Goal: Task Accomplishment & Management: Complete application form

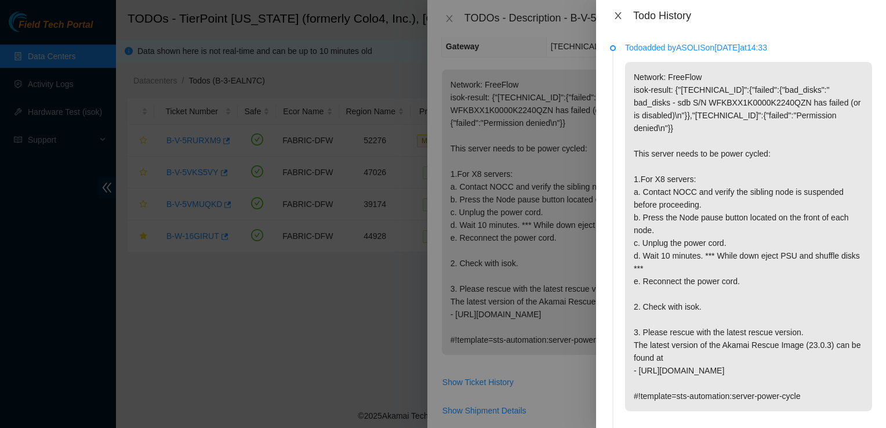
click at [621, 19] on icon "close" at bounding box center [617, 15] width 9 height 9
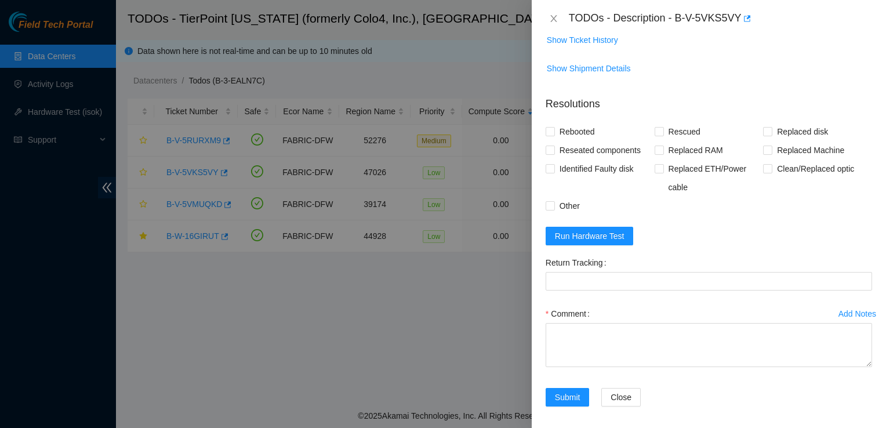
scroll to position [509, 0]
click at [623, 230] on button "Run Hardware Test" at bounding box center [589, 234] width 88 height 19
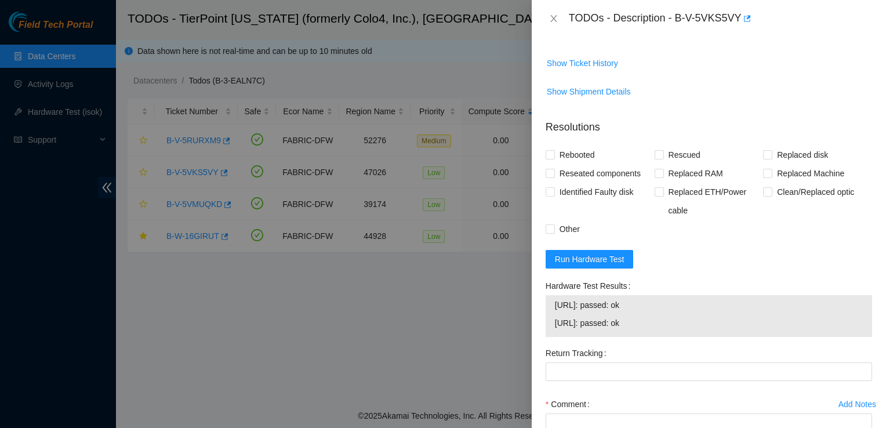
scroll to position [478, 0]
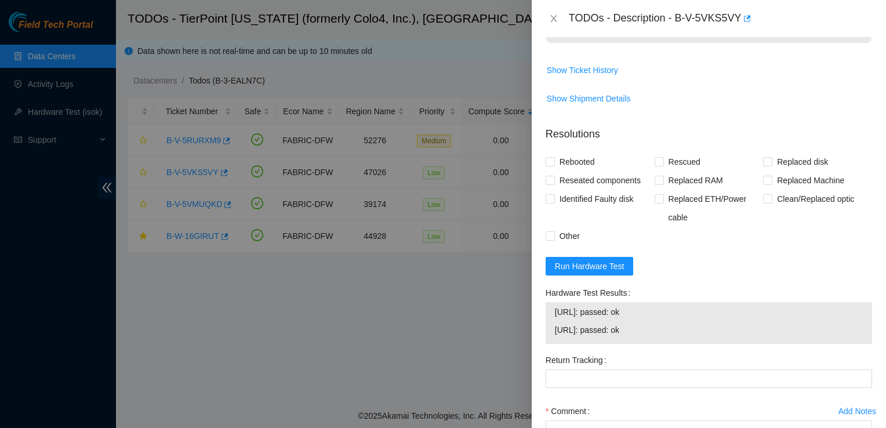
click at [133, 130] on div at bounding box center [443, 214] width 886 height 428
click at [556, 156] on span "Rebooted" at bounding box center [577, 161] width 45 height 19
click at [553, 157] on input "Rebooted" at bounding box center [549, 161] width 8 height 8
checkbox input "true"
click at [657, 162] on input "Rescued" at bounding box center [658, 161] width 8 height 8
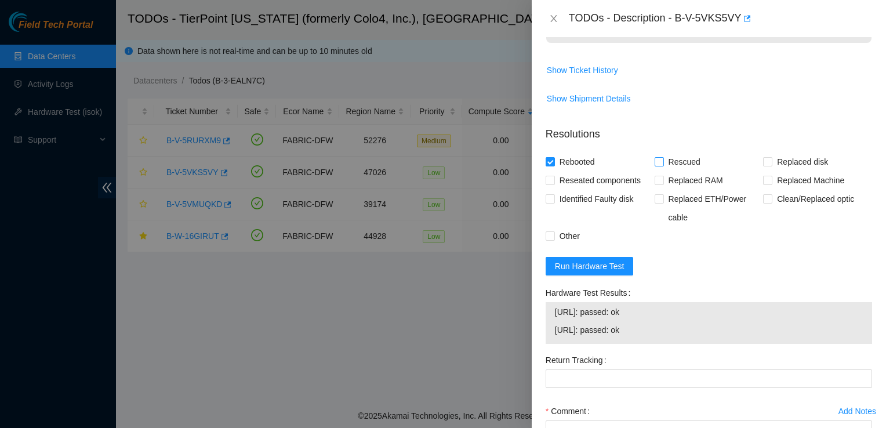
checkbox input "true"
click at [552, 182] on input "Reseated components" at bounding box center [549, 180] width 8 height 8
checkbox input "true"
click at [549, 233] on input "Other" at bounding box center [549, 235] width 8 height 8
checkbox input "true"
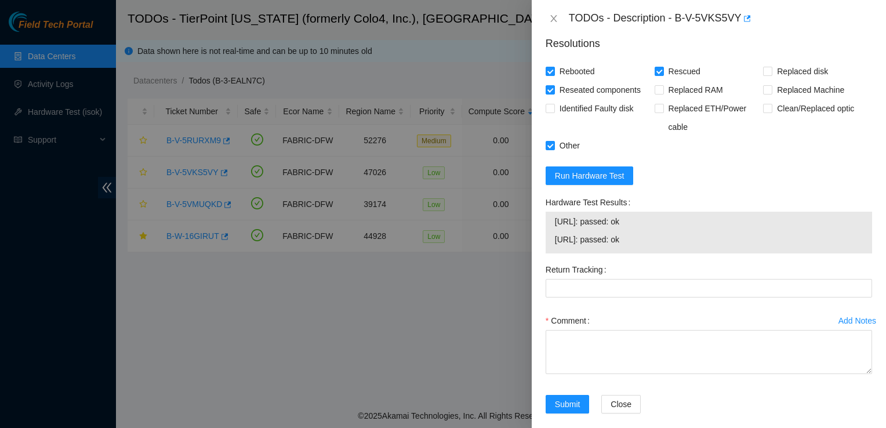
scroll to position [580, 0]
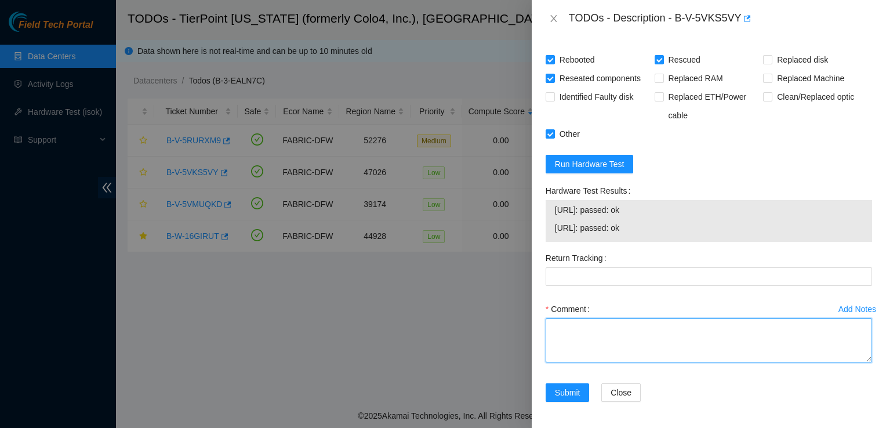
click at [642, 335] on textarea "Comment" at bounding box center [708, 340] width 326 height 44
type textarea "R"
click at [754, 340] on textarea "R" at bounding box center [708, 340] width 326 height 44
click at [629, 336] on textarea "R" at bounding box center [708, 340] width 326 height 44
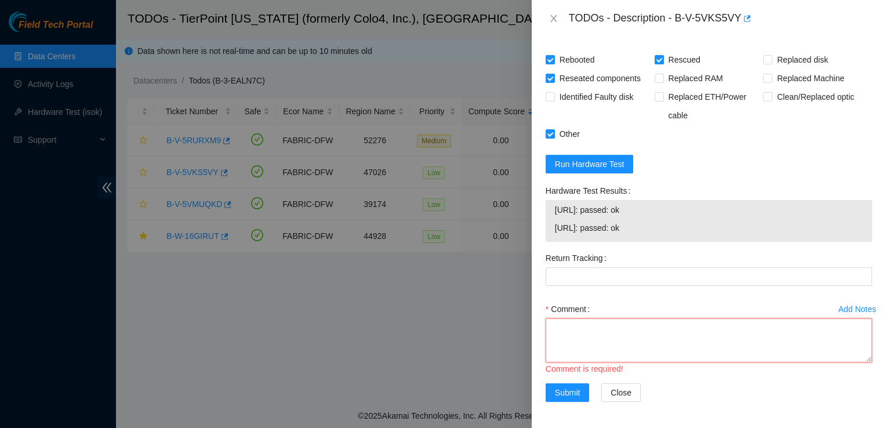
paste textarea "Contact nocc to suspend nodes. Waited 30 mins after approval to paused nodes. U…"
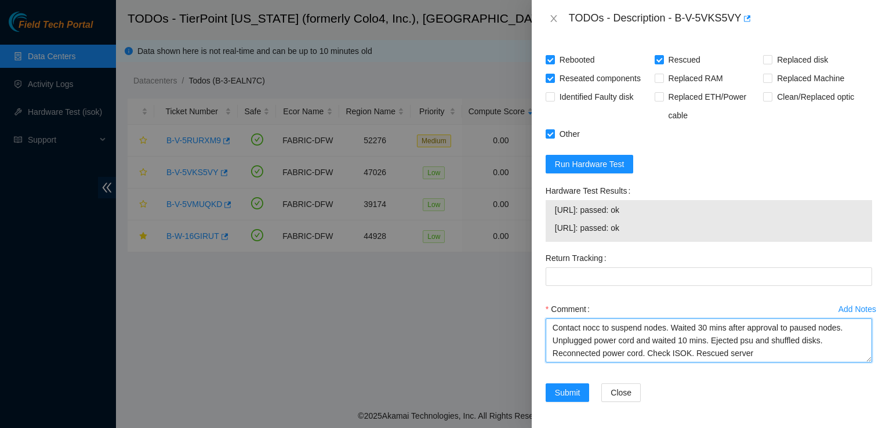
click at [683, 351] on textarea "Contact nocc to suspend nodes. Waited 30 mins after approval to paused nodes. U…" at bounding box center [708, 340] width 326 height 44
click at [685, 351] on textarea "Contact nocc to suspend nodes. Waited 30 mins after approval to paused nodes. U…" at bounding box center [708, 340] width 326 height 44
click at [705, 349] on textarea "Contact nocc to suspend nodes. Waited 30 mins after approval to paused nodes. U…" at bounding box center [708, 340] width 326 height 44
drag, startPoint x: 678, startPoint y: 349, endPoint x: 661, endPoint y: 328, distance: 27.2
click at [661, 328] on textarea "Contact nocc to suspend nodes. Waited 30 mins after approval to paused nodes. U…" at bounding box center [708, 340] width 326 height 44
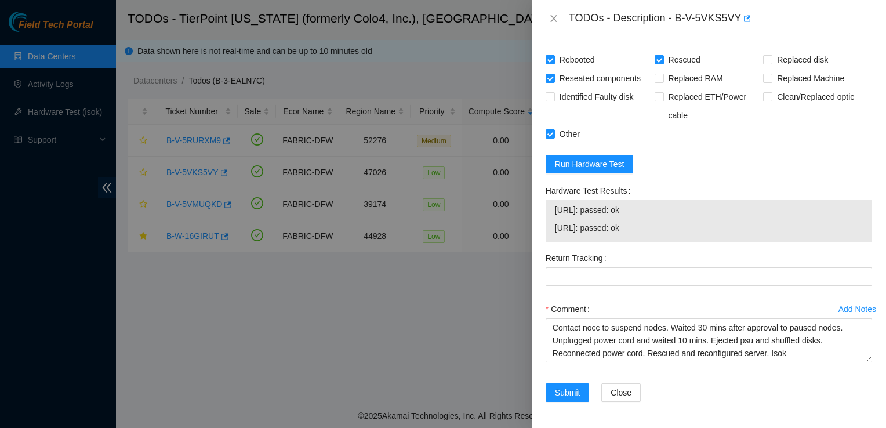
drag, startPoint x: 650, startPoint y: 227, endPoint x: 544, endPoint y: 203, distance: 108.8
click at [544, 203] on div "Hardware Test Results 23.202.88.230: passed: ok 23.202.88.231: passed: ok" at bounding box center [709, 214] width 336 height 67
copy tbody "23.202.88.230: passed: ok 23.202.88.231: passed: ok"
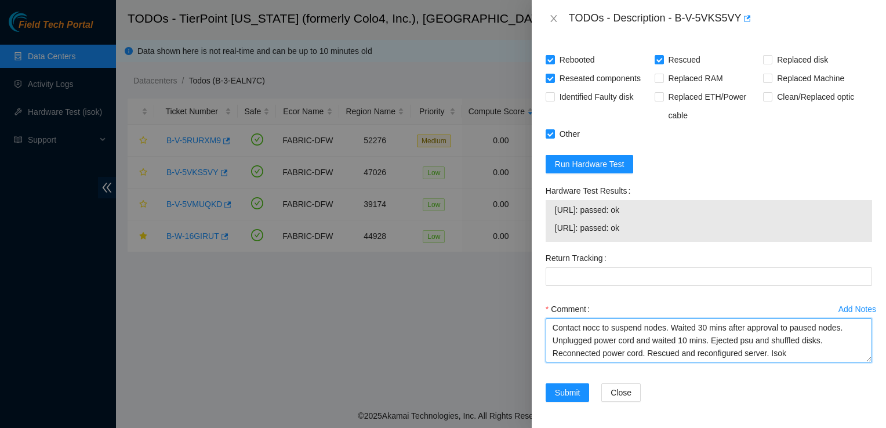
click at [796, 354] on textarea "Contact nocc to suspend nodes. Waited 30 mins after approval to paused nodes. U…" at bounding box center [708, 340] width 326 height 44
paste textarea "23.202.88.230: passed: ok 23.202.88.231: passed: ok"
click at [551, 355] on textarea "Contact nocc to suspend nodes. Waited 30 mins after approval to paused nodes. U…" at bounding box center [708, 340] width 326 height 44
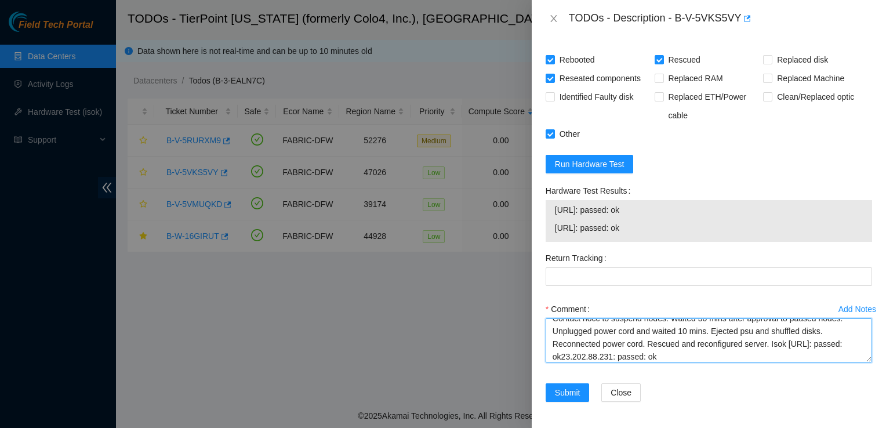
click at [549, 353] on textarea "Contact nocc to suspend nodes. Waited 30 mins after approval to paused nodes. U…" at bounding box center [708, 340] width 326 height 44
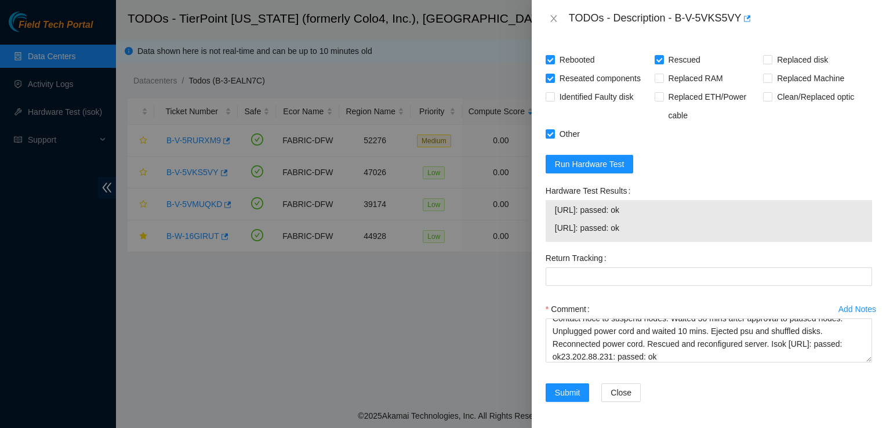
drag, startPoint x: 549, startPoint y: 353, endPoint x: 628, endPoint y: 363, distance: 79.5
click at [628, 363] on div "Comment Contact nocc to suspend nodes. Waited 30 mins after approval to paused …" at bounding box center [708, 335] width 326 height 70
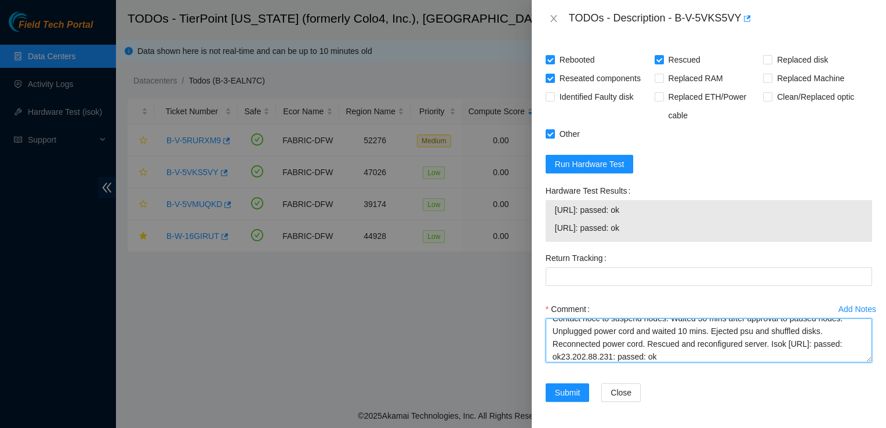
click at [591, 351] on textarea "Contact nocc to suspend nodes. Waited 30 mins after approval to paused nodes. U…" at bounding box center [708, 340] width 326 height 44
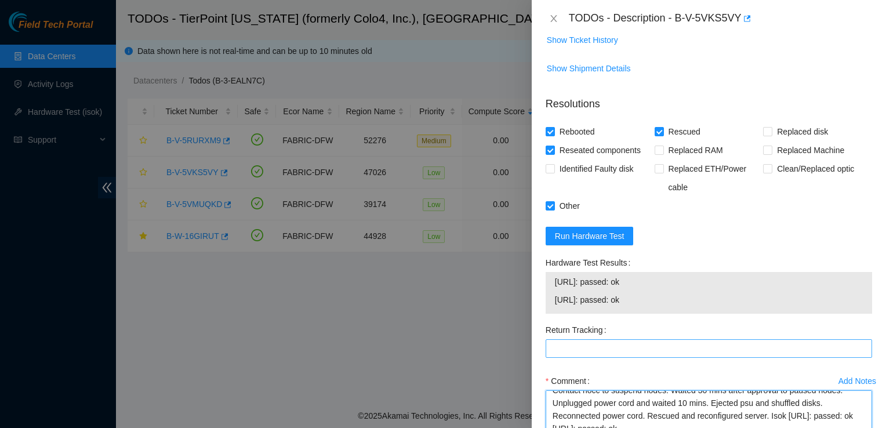
scroll to position [580, 0]
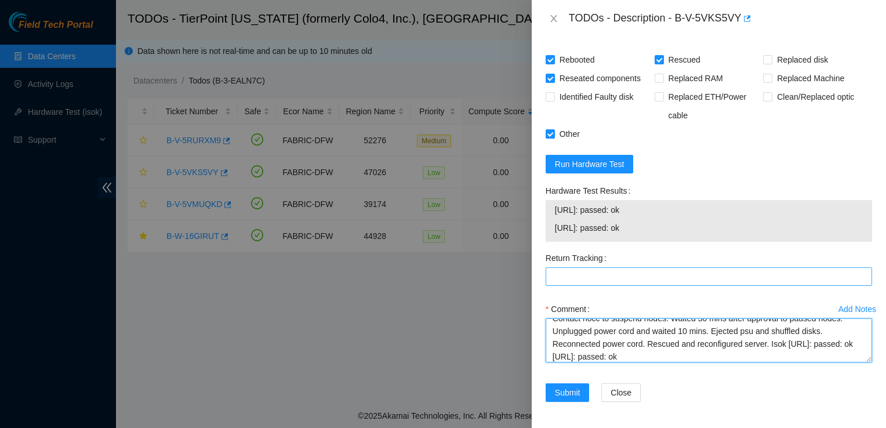
type textarea "Contact nocc to suspend nodes. Waited 30 mins after approval to paused nodes. U…"
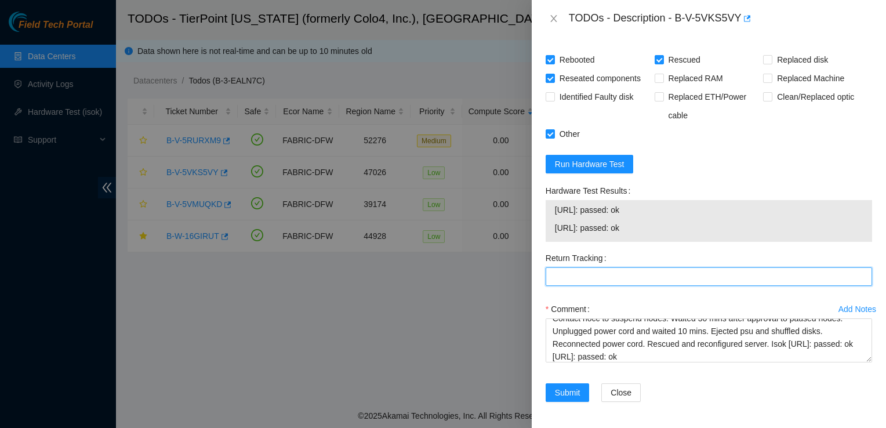
drag, startPoint x: 712, startPoint y: 278, endPoint x: 775, endPoint y: 159, distance: 135.3
click at [775, 159] on form "Resolutions Rebooted Rescued Replaced disk Reseated components Replaced RAM Rep…" at bounding box center [708, 215] width 326 height 400
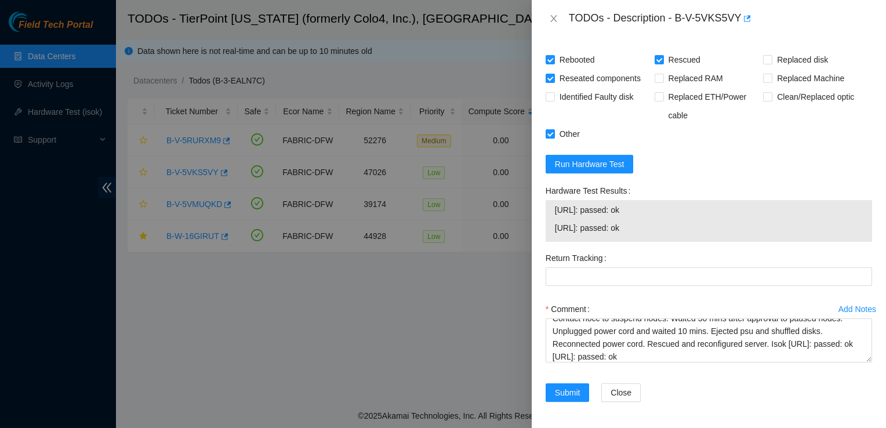
click at [775, 159] on form "Resolutions Rebooted Rescued Replaced disk Reseated components Replaced RAM Rep…" at bounding box center [708, 215] width 326 height 400
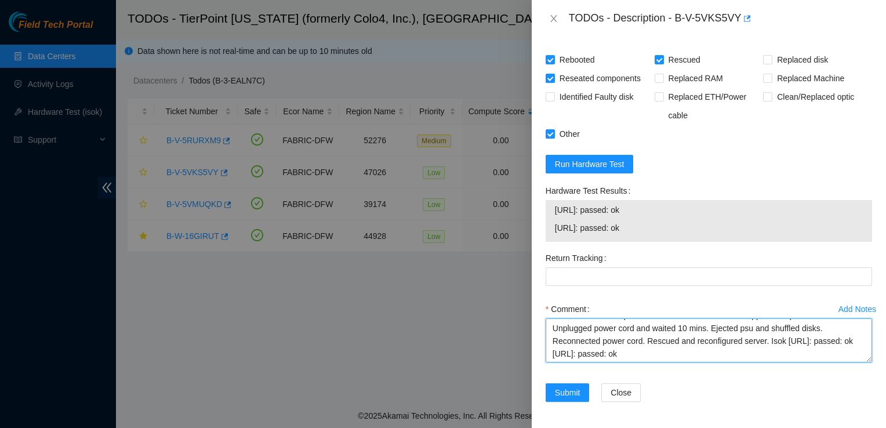
scroll to position [0, 0]
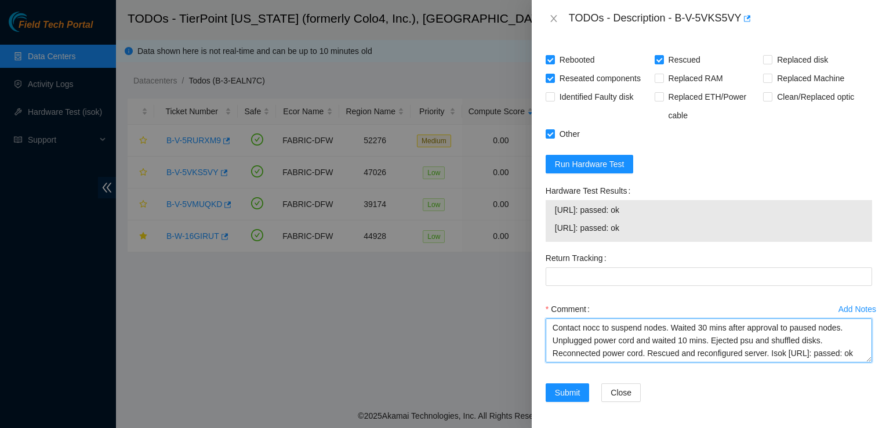
drag, startPoint x: 724, startPoint y: 352, endPoint x: 464, endPoint y: 115, distance: 352.4
click at [464, 115] on div "TODOs - Description - B-V-5VKS5VY Problem Type Hardware Sub Type Tier 1 Rack Nu…" at bounding box center [443, 214] width 886 height 428
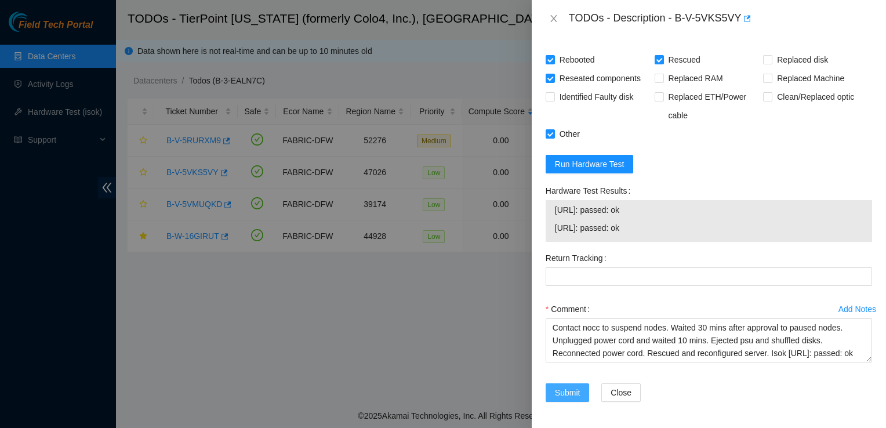
drag, startPoint x: 570, startPoint y: 388, endPoint x: 585, endPoint y: 386, distance: 15.2
click at [585, 386] on button "Submit" at bounding box center [567, 392] width 44 height 19
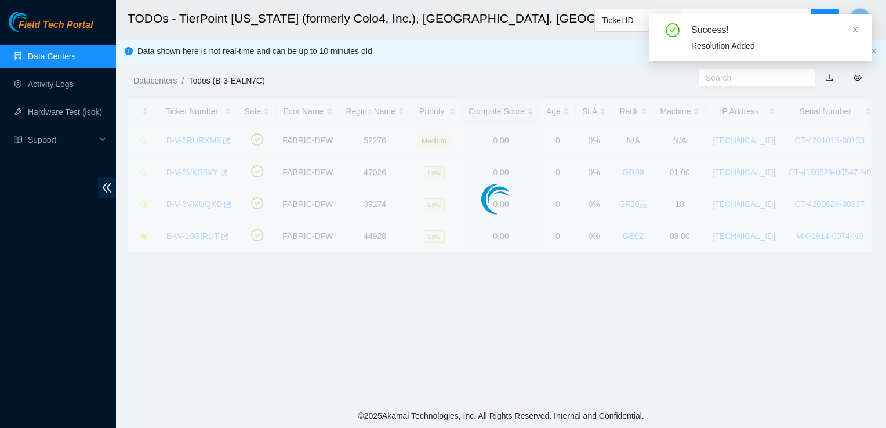
scroll to position [329, 0]
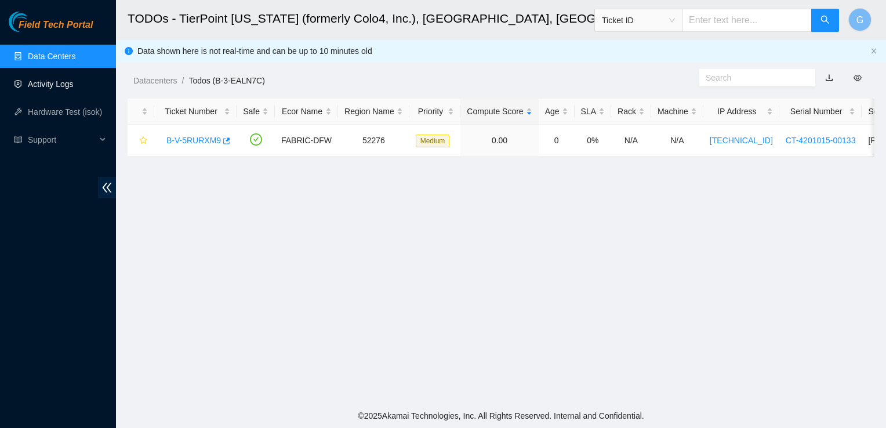
click at [41, 80] on link "Activity Logs" at bounding box center [51, 83] width 46 height 9
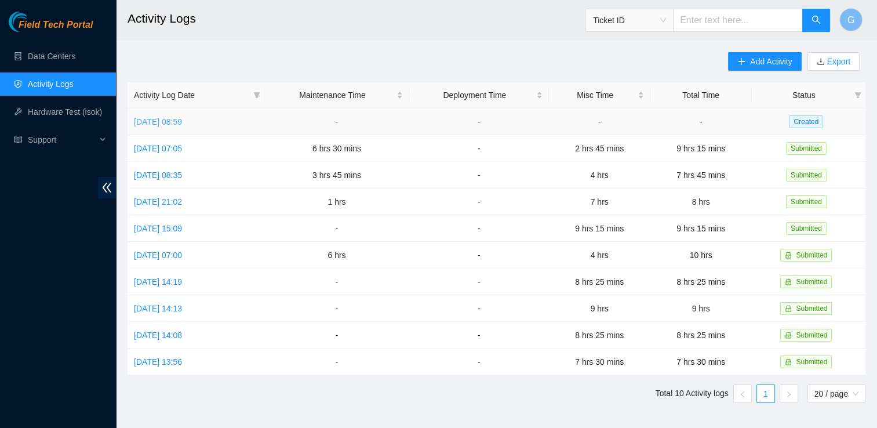
click at [182, 125] on link "[DATE] 08:59" at bounding box center [158, 121] width 48 height 9
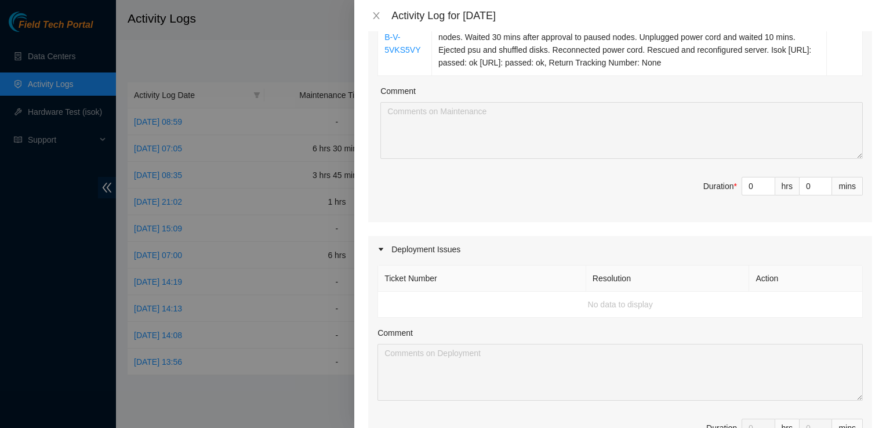
scroll to position [228, 0]
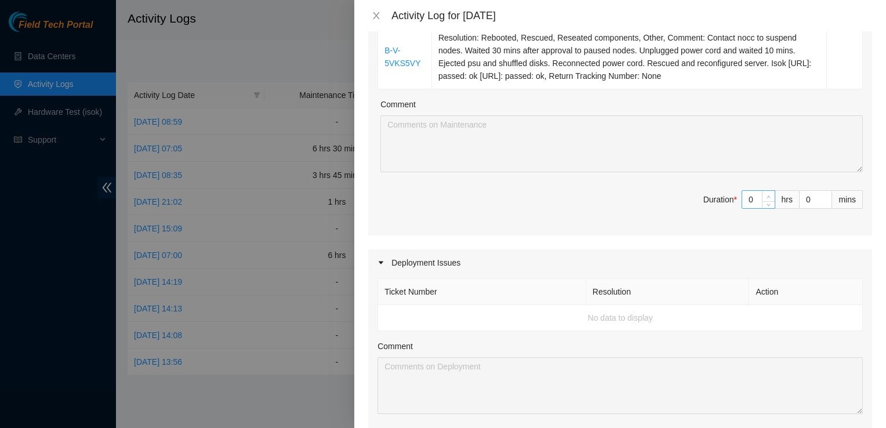
type input "1"
click at [765, 193] on span "up" at bounding box center [768, 196] width 7 height 7
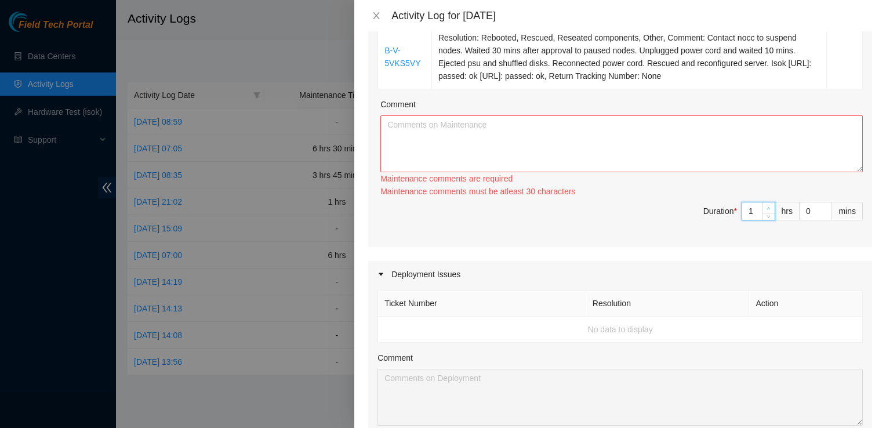
type input "2"
click at [765, 207] on span "up" at bounding box center [768, 208] width 7 height 7
type input "3"
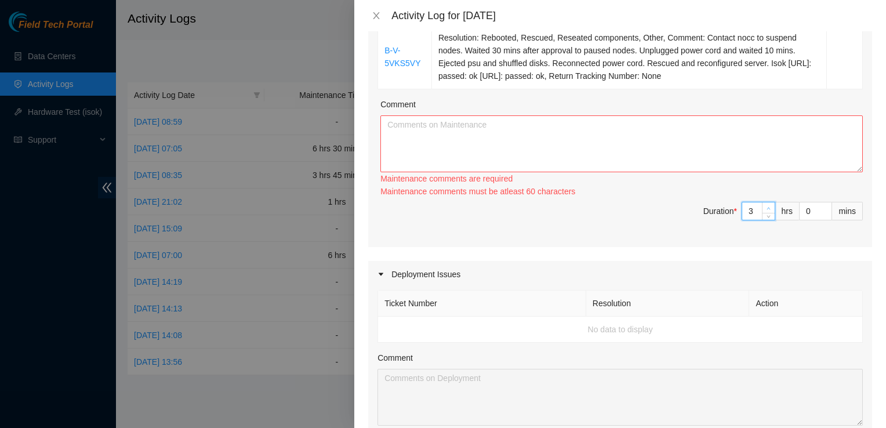
click at [765, 207] on span "up" at bounding box center [768, 208] width 7 height 7
click at [534, 138] on textarea "Comment" at bounding box center [621, 143] width 482 height 57
paste textarea "B-V-5VKS5VY"
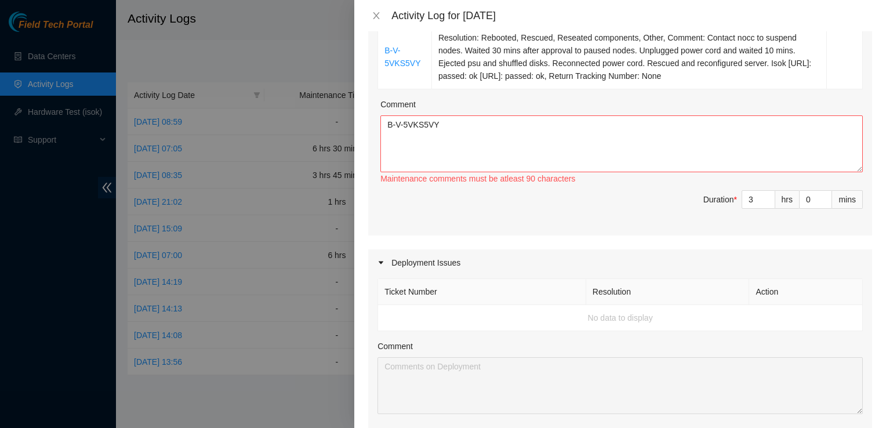
click at [742, 252] on div "Deployment Issues" at bounding box center [620, 262] width 504 height 27
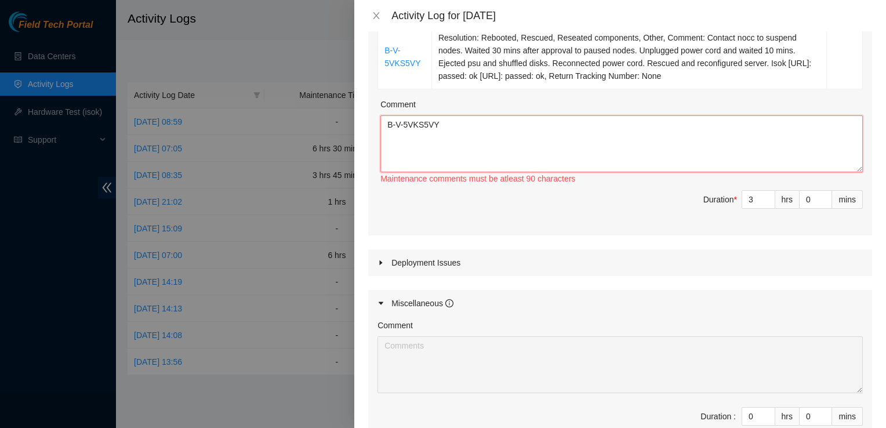
drag, startPoint x: 447, startPoint y: 134, endPoint x: 313, endPoint y: 89, distance: 141.8
click at [313, 89] on div "Activity Log for 19-09-2025 Note: This activity log is for informational purpos…" at bounding box center [443, 214] width 886 height 428
paste textarea "Contact nocc to suspend nodes. Waited 30 mins after approval to paused nodes. U…"
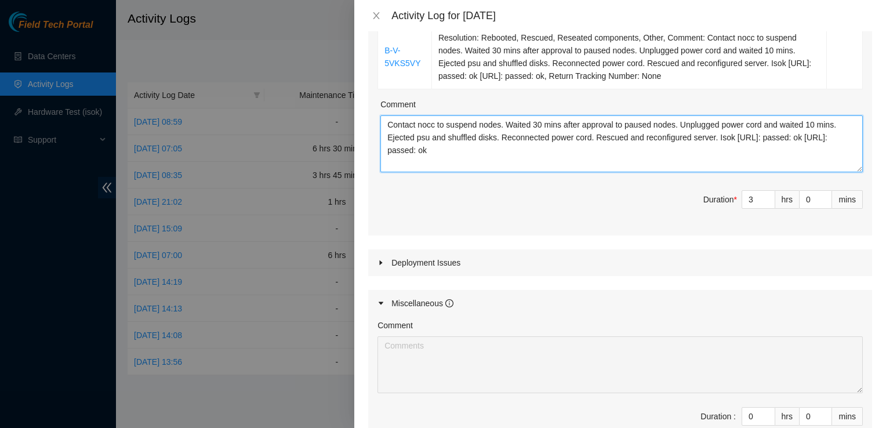
click at [593, 138] on textarea "Contact nocc to suspend nodes. Waited 30 mins after approval to paused nodes. U…" at bounding box center [621, 143] width 482 height 57
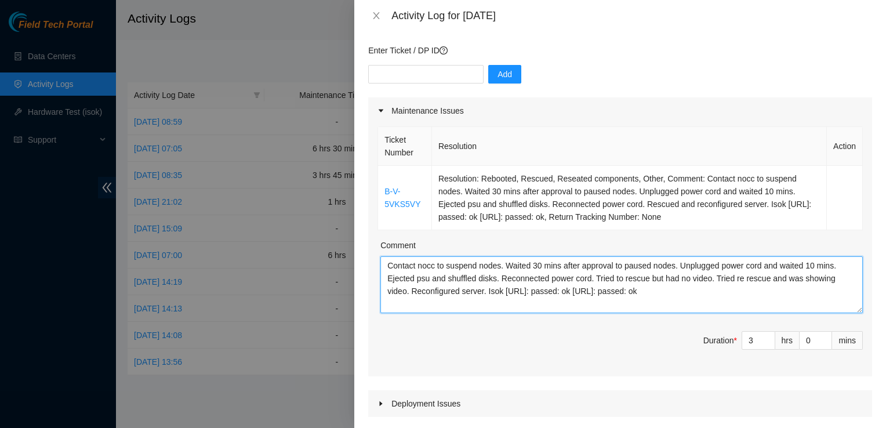
scroll to position [84, 0]
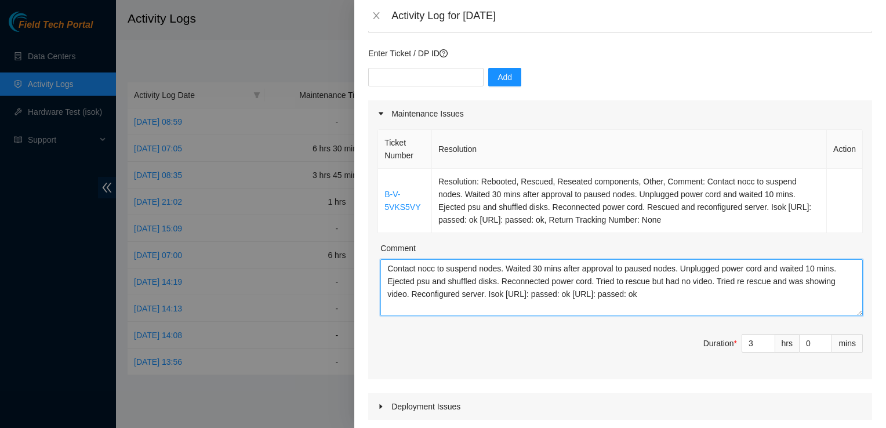
drag, startPoint x: 712, startPoint y: 300, endPoint x: 312, endPoint y: 169, distance: 420.2
click at [312, 169] on div "Activity Log for 19-09-2025 Note: This activity log is for informational purpos…" at bounding box center [443, 214] width 886 height 428
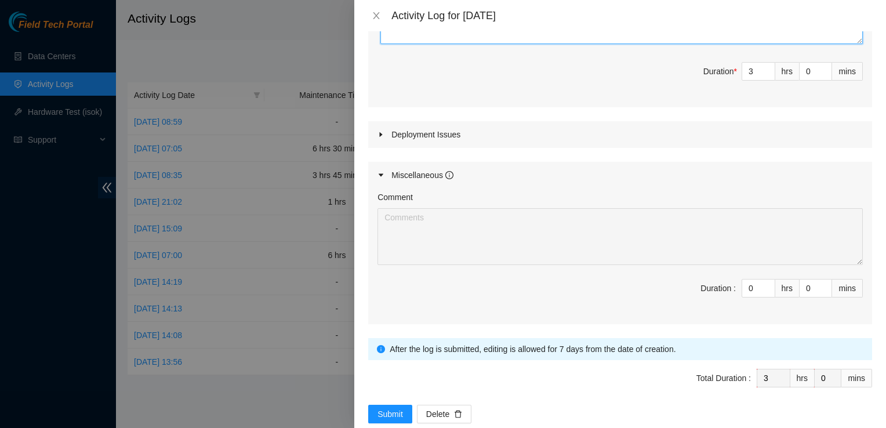
scroll to position [376, 0]
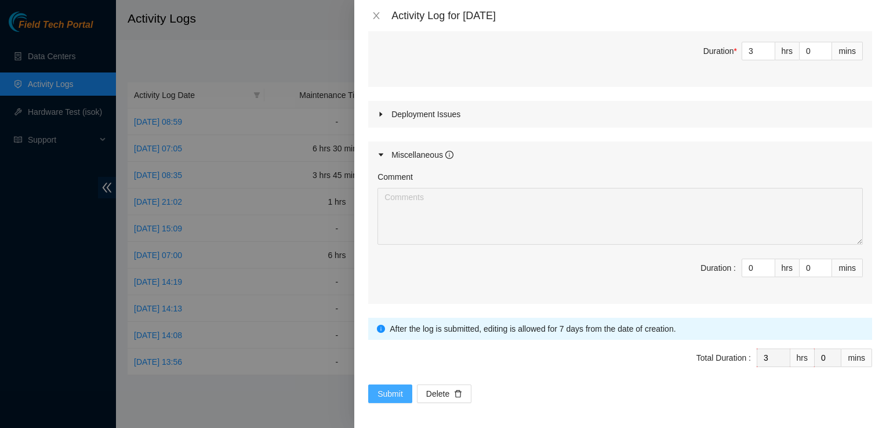
type textarea "Contact nocc to suspend nodes. Waited 30 mins after approval to paused nodes. U…"
click at [389, 392] on span "Submit" at bounding box center [389, 393] width 25 height 13
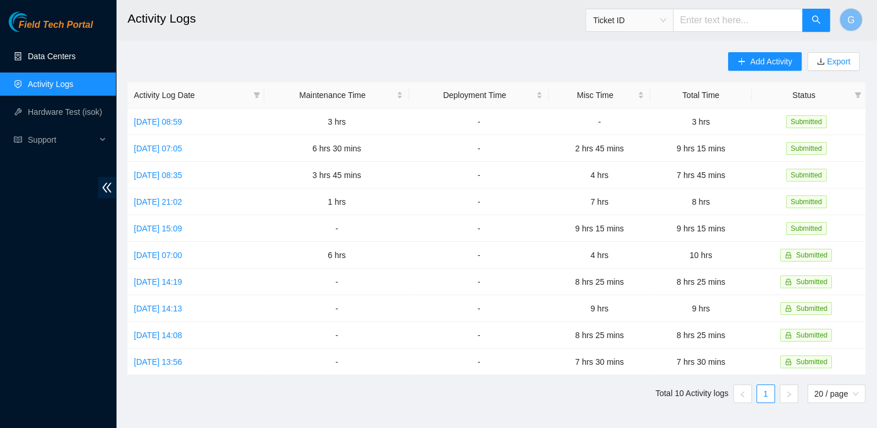
click at [53, 61] on link "Data Centers" at bounding box center [52, 56] width 48 height 9
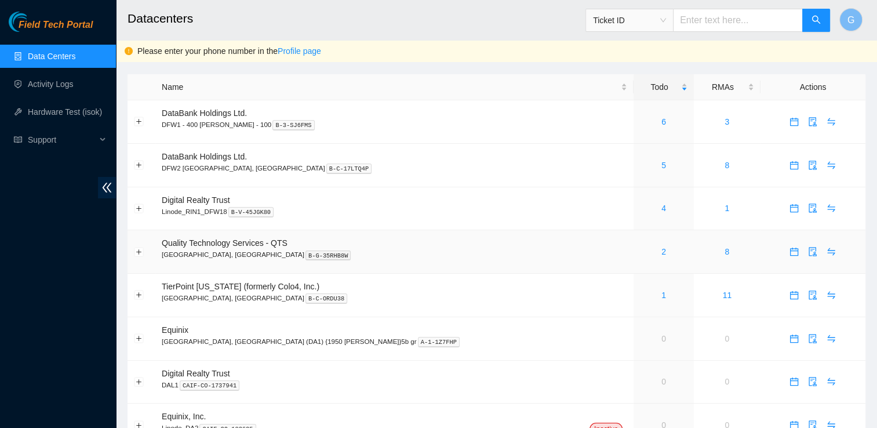
click at [197, 247] on span "Quality Technology Services - QTS" at bounding box center [225, 242] width 126 height 9
click at [633, 260] on td "2" at bounding box center [663, 251] width 60 height 43
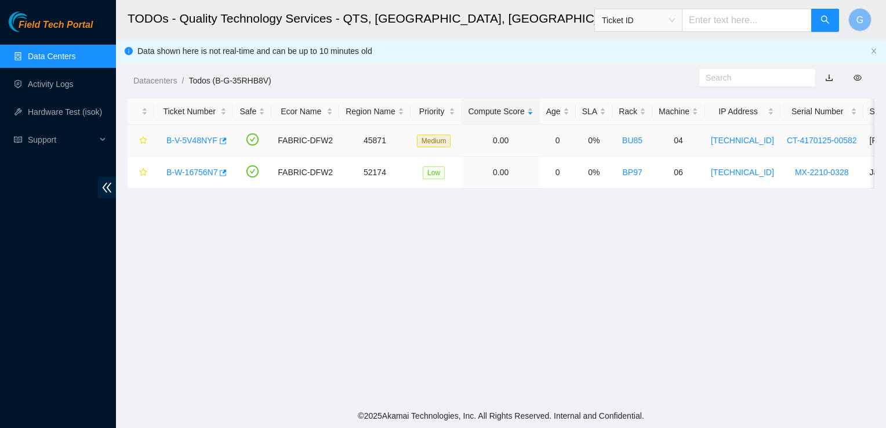
click at [199, 140] on link "B-V-5V48NYF" at bounding box center [191, 140] width 51 height 9
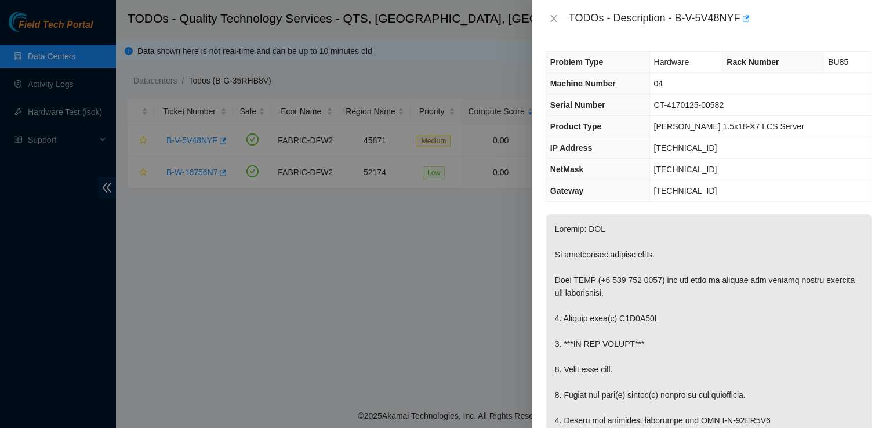
click at [126, 329] on div at bounding box center [443, 214] width 886 height 428
click at [338, 304] on div at bounding box center [443, 214] width 886 height 428
click at [553, 24] on div "TODOs - Description - B-V-5V48NYF" at bounding box center [708, 18] width 326 height 19
click at [553, 20] on icon "close" at bounding box center [553, 18] width 9 height 9
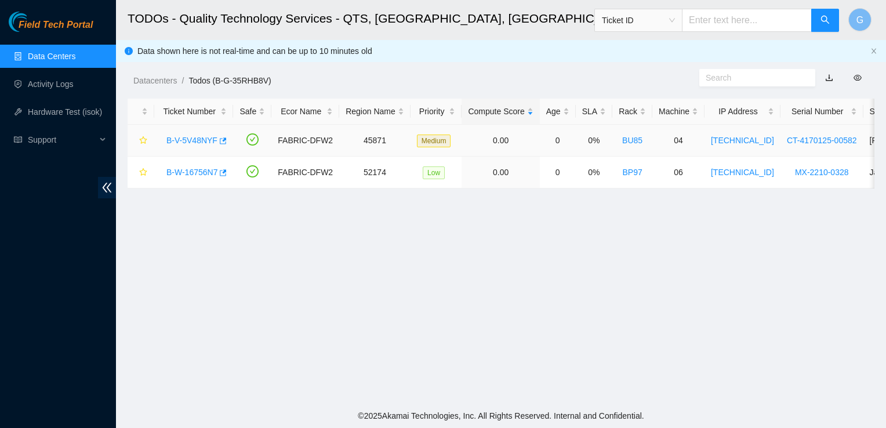
click at [199, 138] on link "B-V-5V48NYF" at bounding box center [191, 140] width 51 height 9
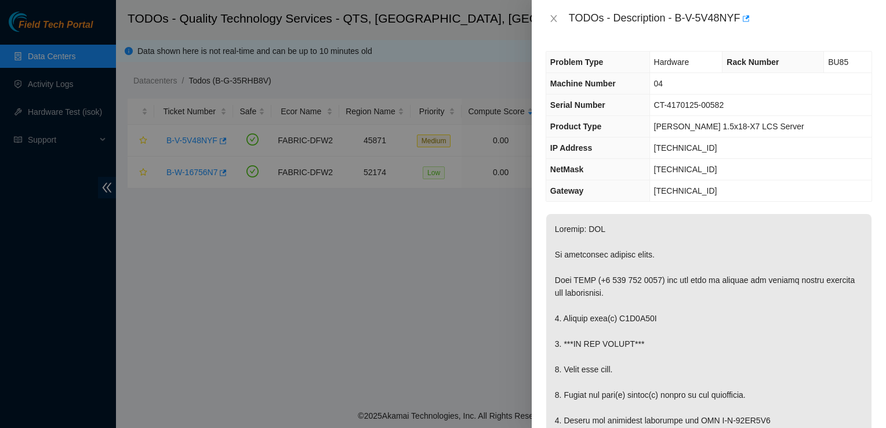
click at [445, 268] on div at bounding box center [443, 214] width 886 height 428
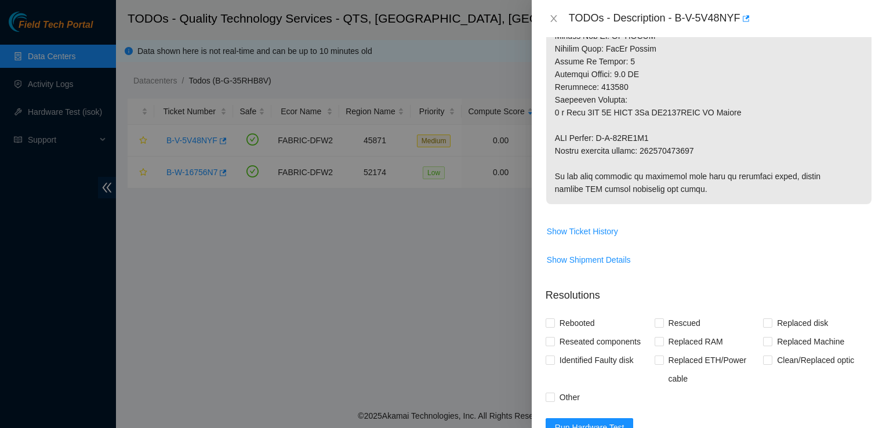
scroll to position [568, 0]
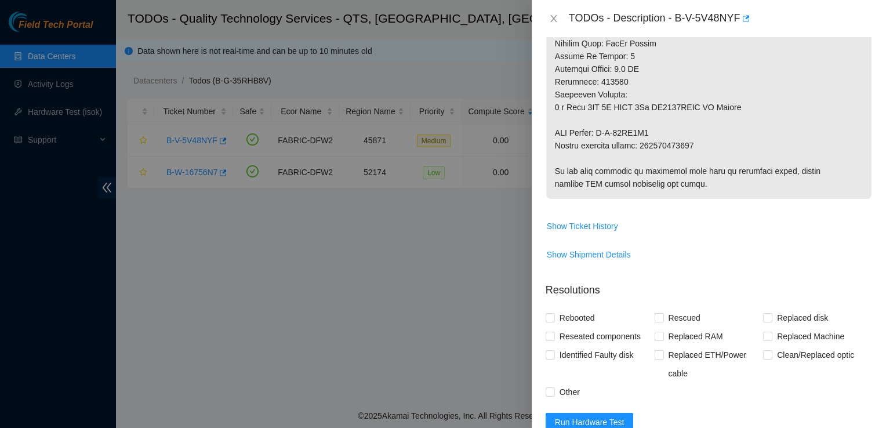
click at [365, 267] on div at bounding box center [443, 214] width 886 height 428
click at [555, 17] on icon "close" at bounding box center [553, 18] width 9 height 9
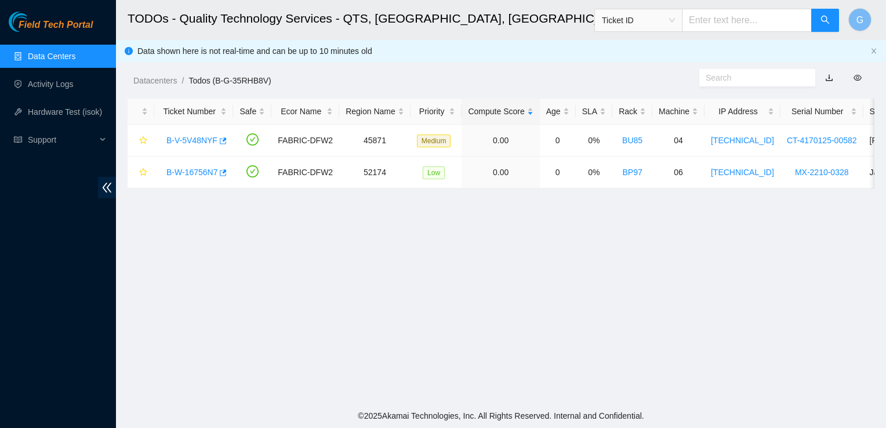
scroll to position [336, 0]
click at [191, 170] on link "B-W-16756N7" at bounding box center [191, 171] width 51 height 9
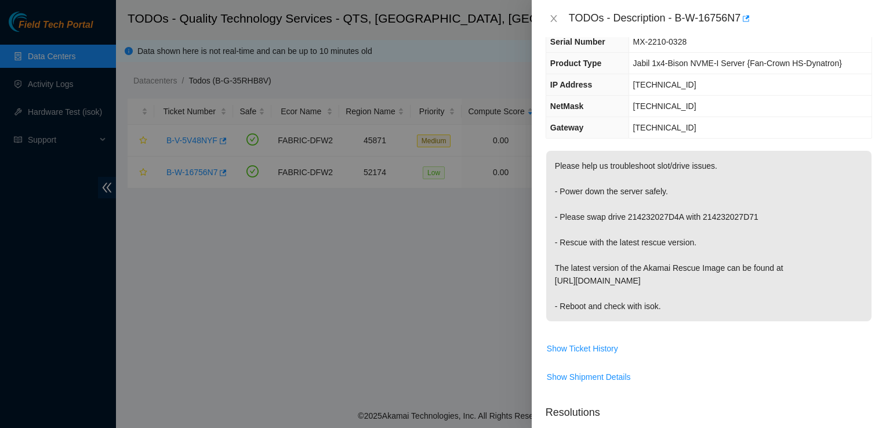
scroll to position [0, 0]
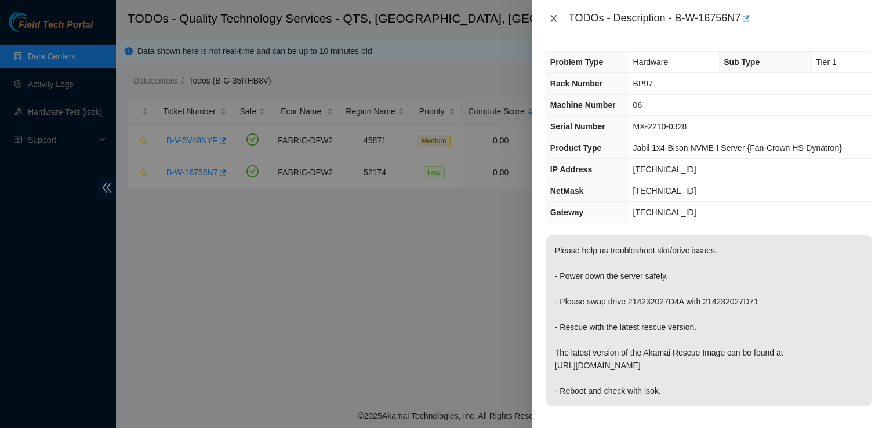
click at [558, 17] on icon "close" at bounding box center [553, 18] width 9 height 9
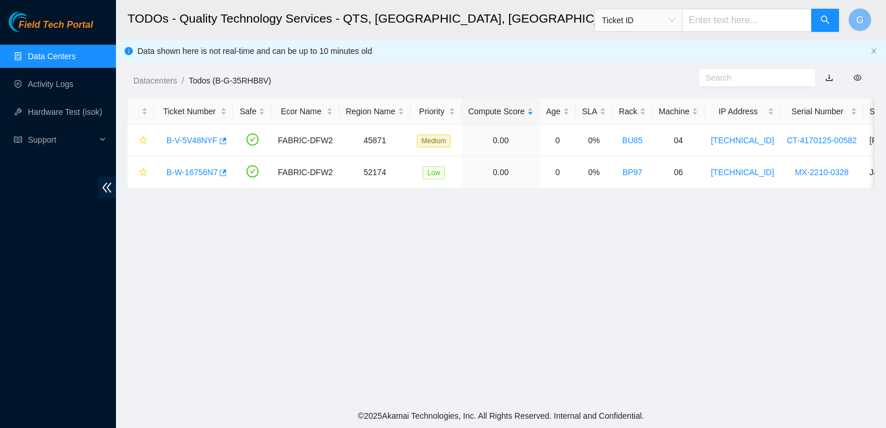
click at [51, 52] on link "Data Centers" at bounding box center [52, 56] width 48 height 9
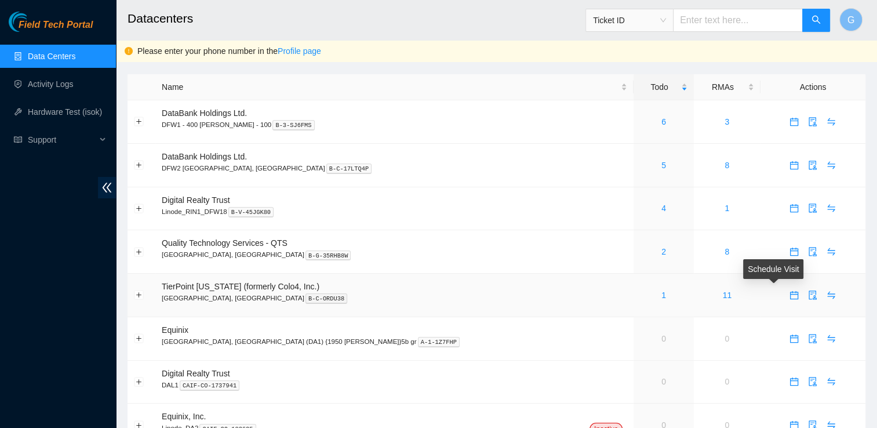
click at [790, 298] on icon "calendar" at bounding box center [794, 295] width 8 height 8
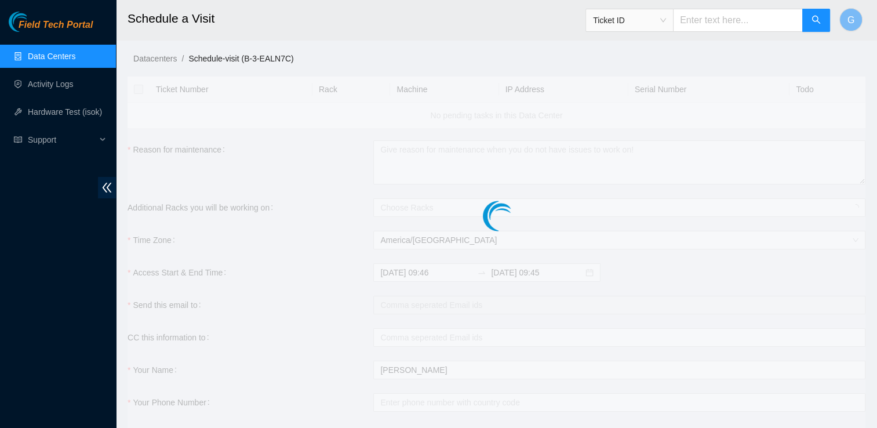
checkbox input "true"
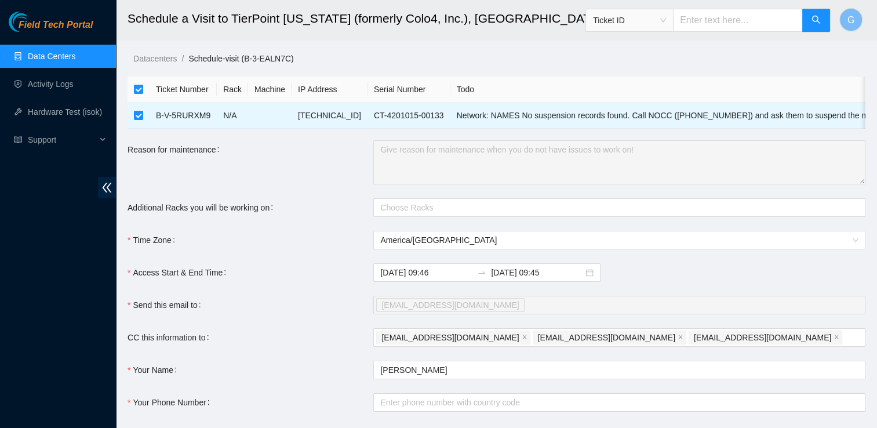
click at [75, 56] on link "Data Centers" at bounding box center [52, 56] width 48 height 9
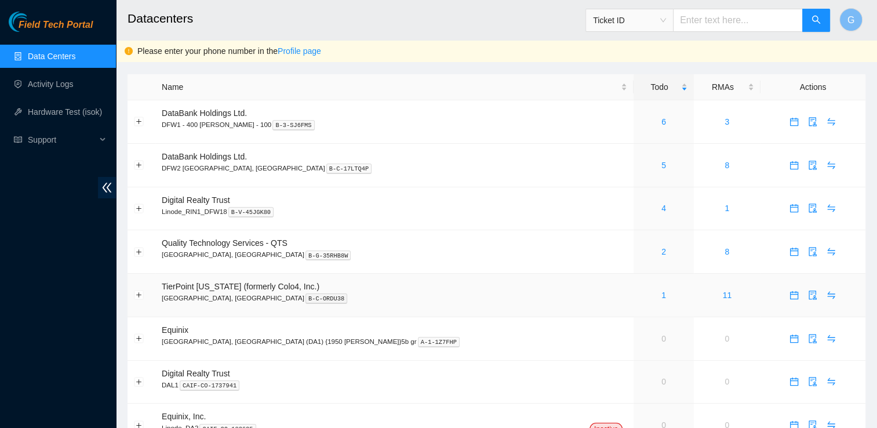
click at [209, 289] on span "TierPoint [US_STATE] (formerly Colo4, Inc.)" at bounding box center [241, 286] width 158 height 9
click at [661, 296] on link "1" at bounding box center [663, 294] width 5 height 9
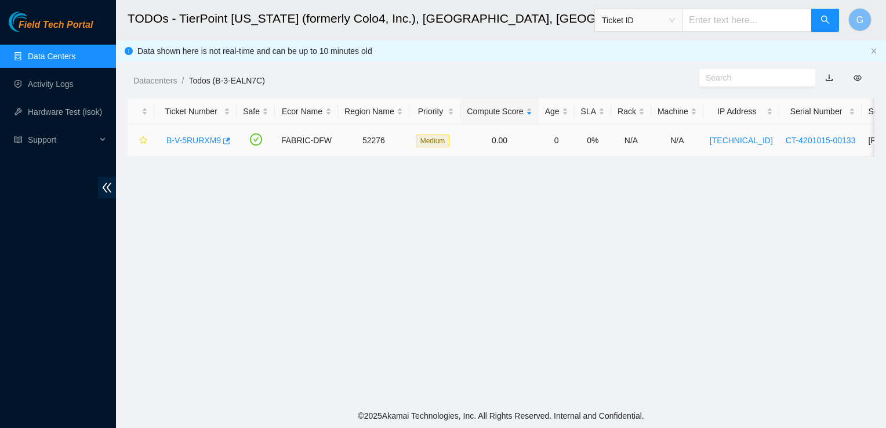
click at [213, 141] on link "B-V-5RURXM9" at bounding box center [193, 140] width 54 height 9
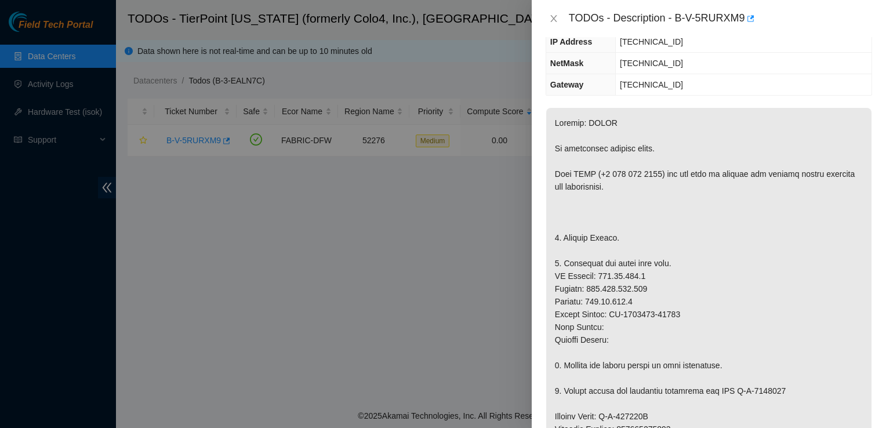
scroll to position [152, 0]
drag, startPoint x: 807, startPoint y: 209, endPoint x: 779, endPoint y: 180, distance: 40.2
click at [779, 180] on p at bounding box center [708, 429] width 325 height 642
drag, startPoint x: 779, startPoint y: 180, endPoint x: 802, endPoint y: 252, distance: 75.5
click at [802, 252] on p at bounding box center [708, 429] width 325 height 642
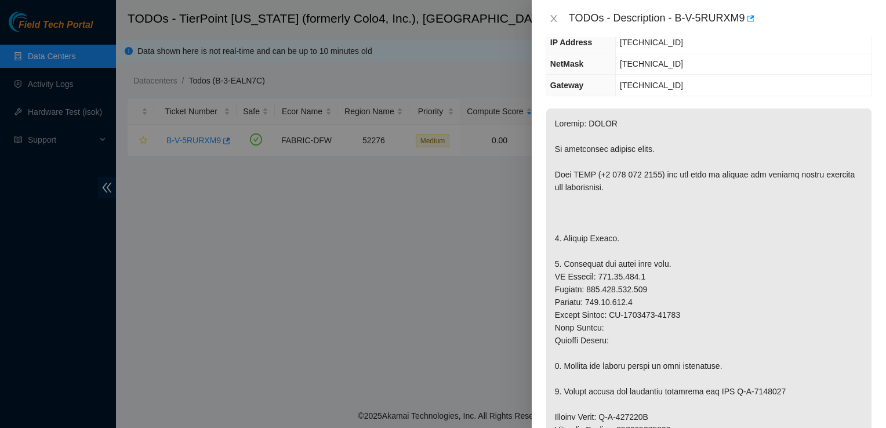
click at [823, 108] on p at bounding box center [708, 429] width 325 height 642
click at [217, 419] on div at bounding box center [443, 214] width 886 height 428
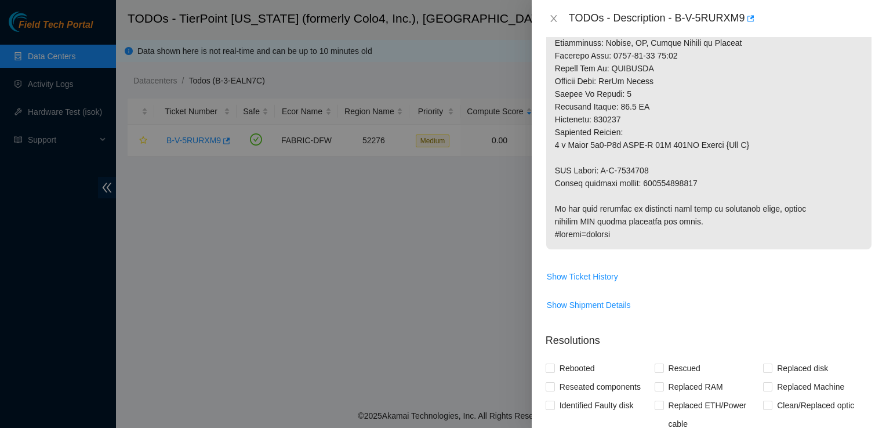
scroll to position [658, 0]
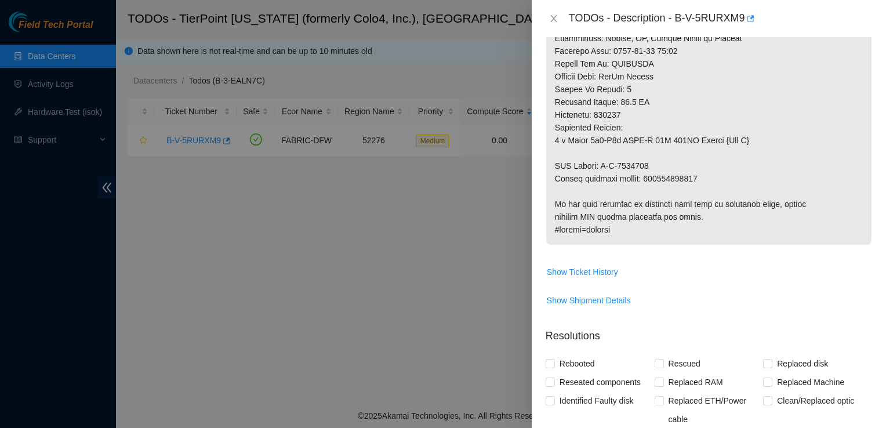
click at [442, 274] on div at bounding box center [443, 214] width 886 height 428
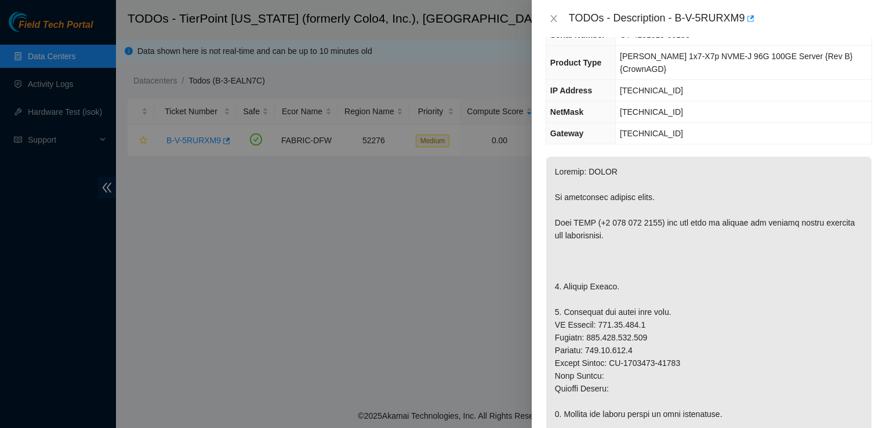
scroll to position [0, 0]
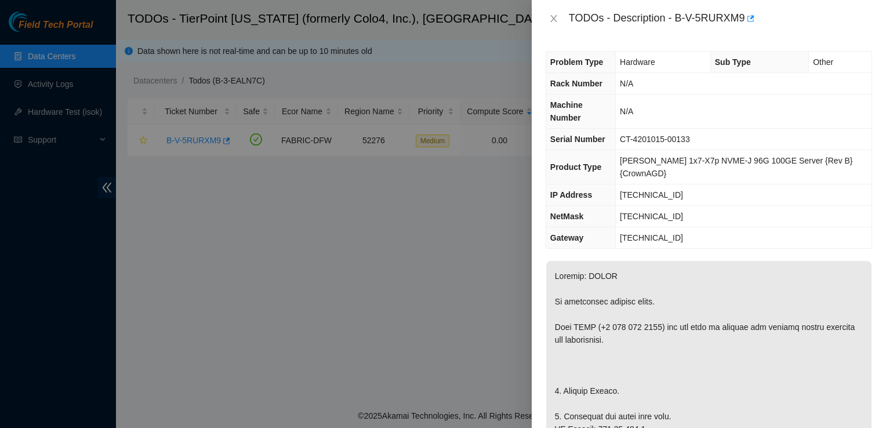
click at [65, 82] on div at bounding box center [443, 214] width 886 height 428
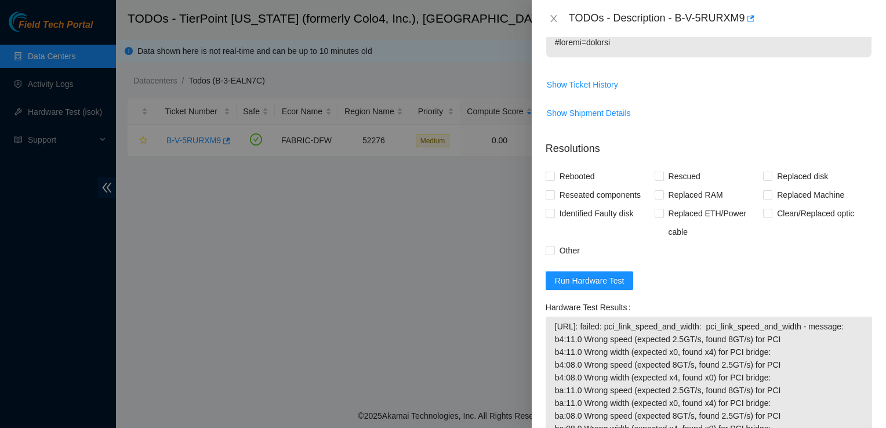
scroll to position [897, 0]
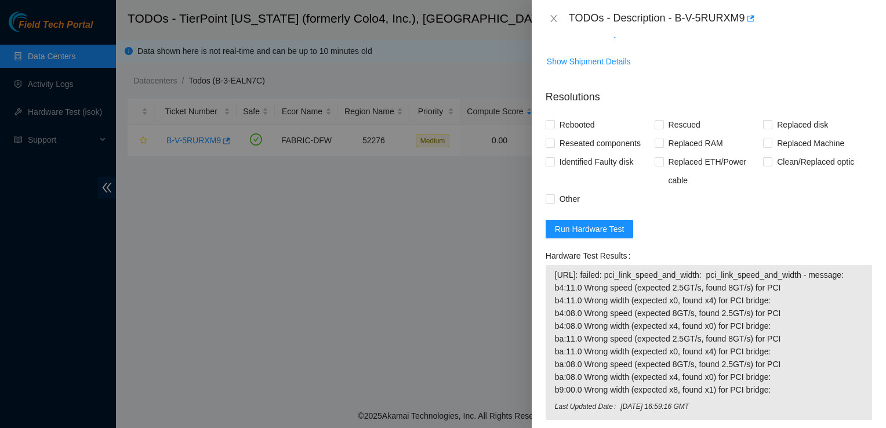
click at [806, 217] on form "Resolutions Rebooted Rescued Replaced disk Reseated components Replaced RAM Rep…" at bounding box center [708, 336] width 326 height 513
click at [300, 323] on div at bounding box center [443, 214] width 886 height 428
click at [845, 199] on form "Resolutions Rebooted Rescued Replaced disk Reseated components Replaced RAM Rep…" at bounding box center [708, 336] width 326 height 513
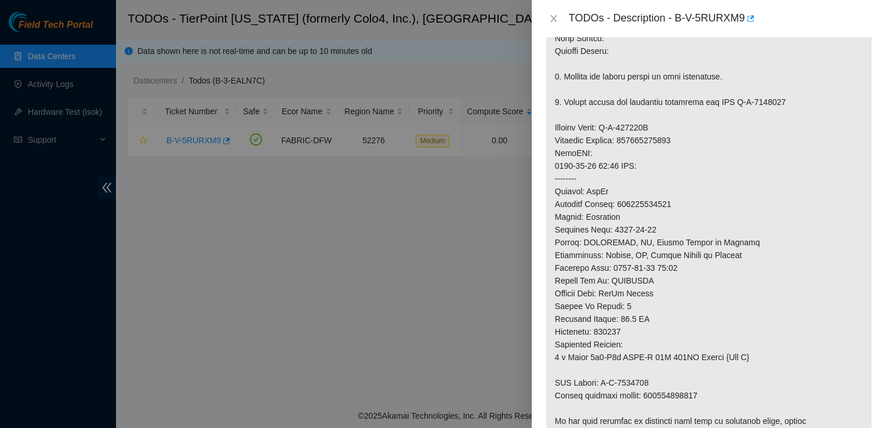
scroll to position [0, 0]
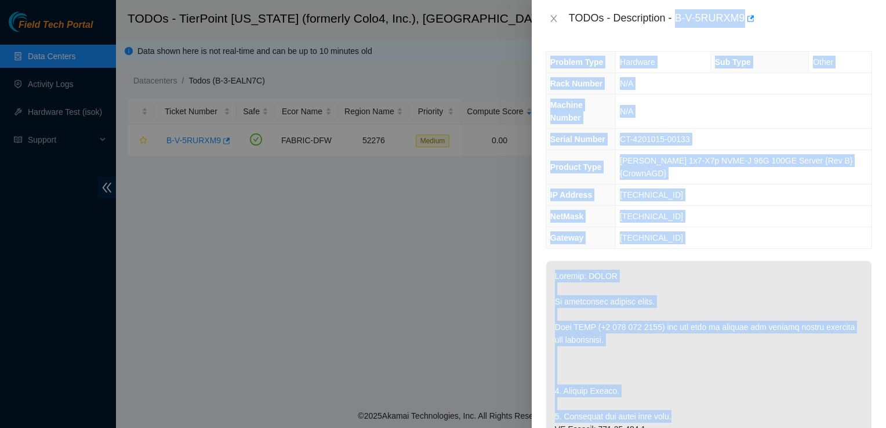
drag, startPoint x: 675, startPoint y: 13, endPoint x: 862, endPoint y: 387, distance: 418.3
click at [862, 387] on div "TODOs - Description - B-V-5RURXM9 Problem Type Hardware Sub Type Other Rack Num…" at bounding box center [708, 214] width 354 height 428
drag, startPoint x: 862, startPoint y: 387, endPoint x: 614, endPoint y: 20, distance: 443.6
click at [614, 20] on div "TODOs - Description - B-V-5RURXM9 Problem Type Hardware Sub Type Other Rack Num…" at bounding box center [708, 214] width 354 height 428
copy div "Description - B-V-5RURXM9 Problem Type Hardware Sub Type Other Rack Number N/A …"
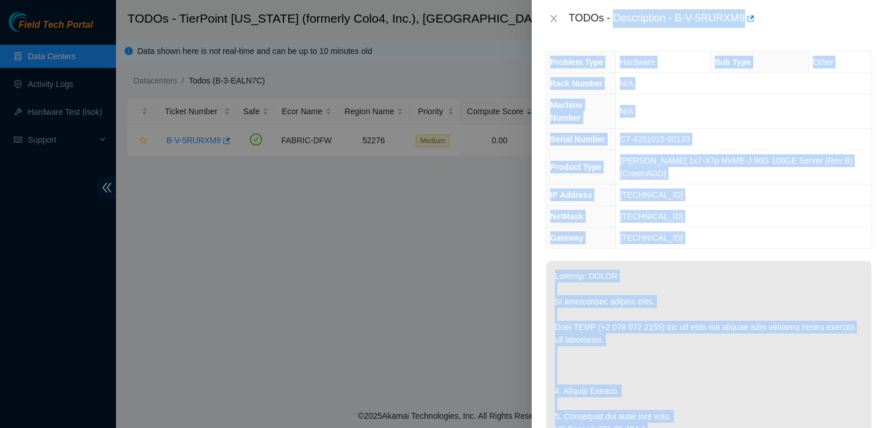
click at [771, 83] on td "N/A" at bounding box center [743, 83] width 256 height 21
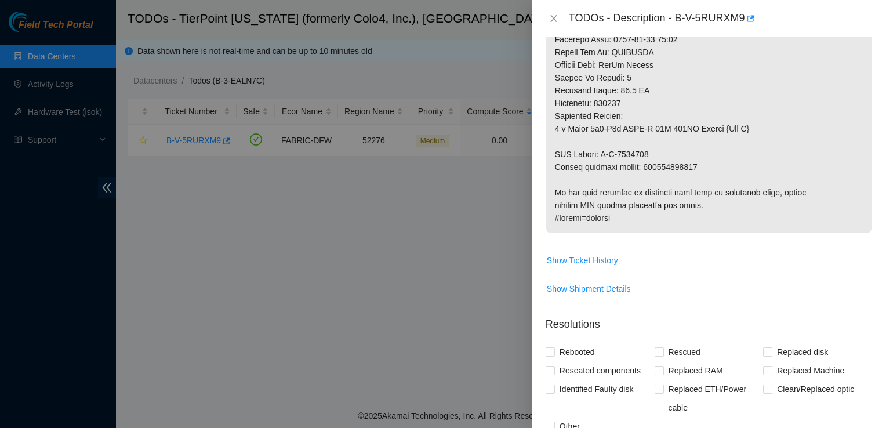
scroll to position [672, 0]
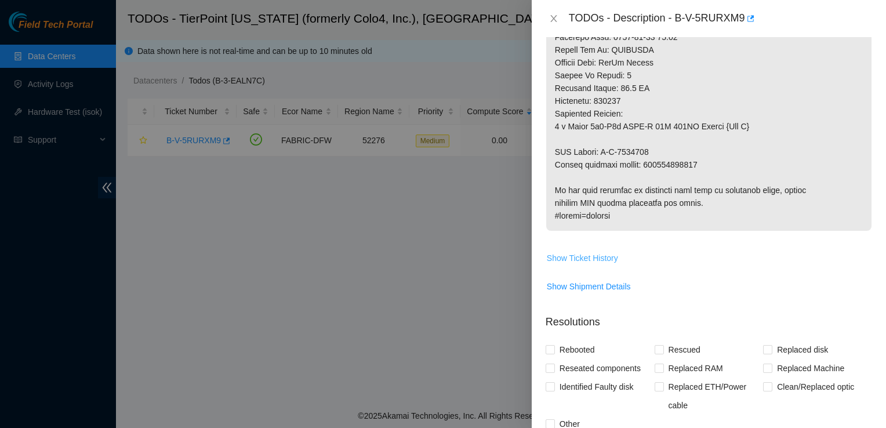
click at [562, 252] on span "Show Ticket History" at bounding box center [582, 258] width 71 height 13
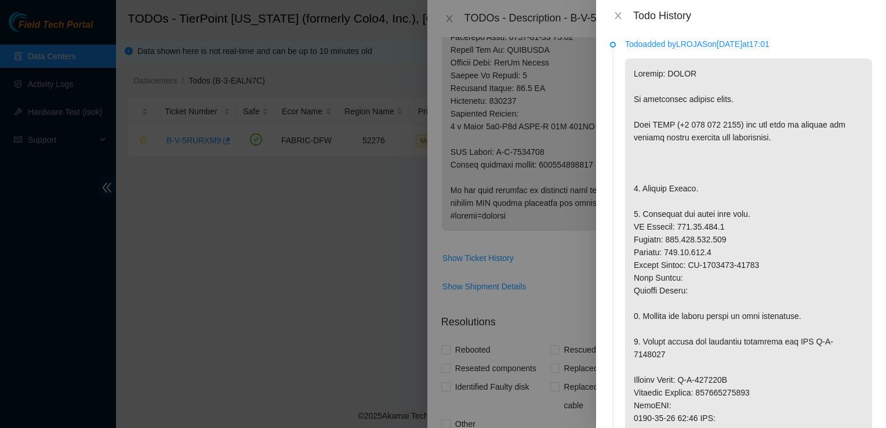
scroll to position [0, 0]
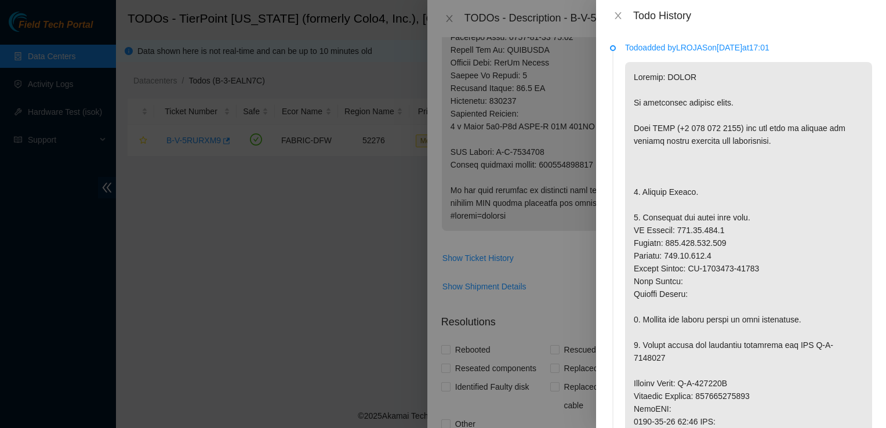
click at [137, 1] on div at bounding box center [443, 214] width 886 height 428
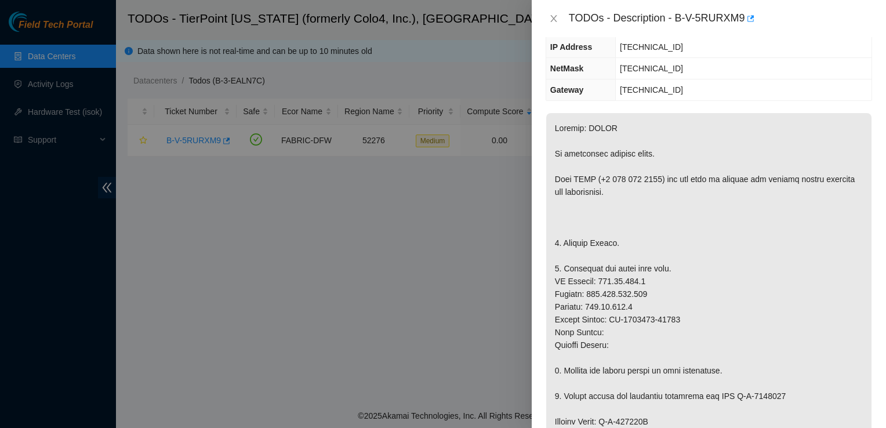
scroll to position [53, 0]
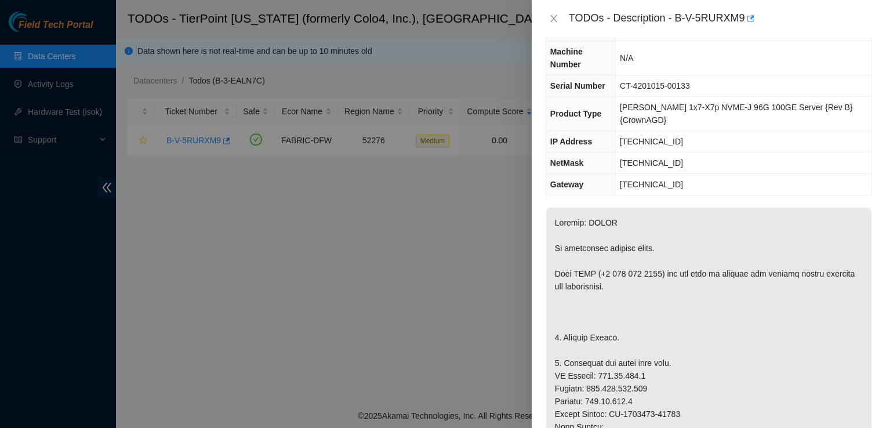
click at [289, 170] on div at bounding box center [443, 214] width 886 height 428
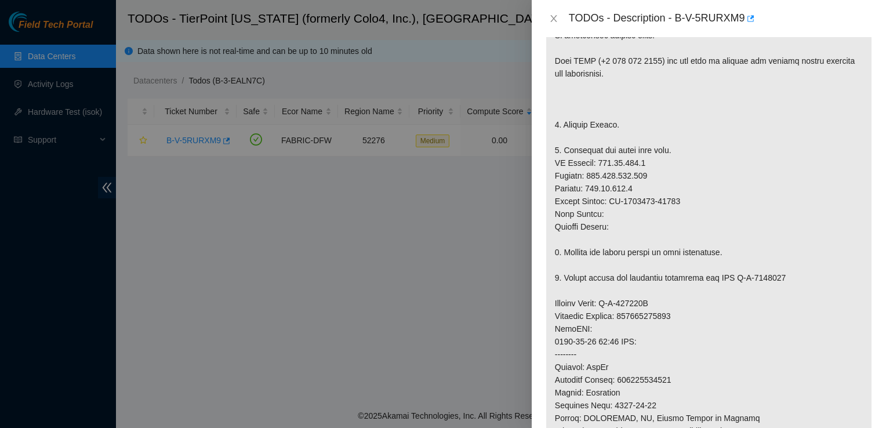
scroll to position [268, 0]
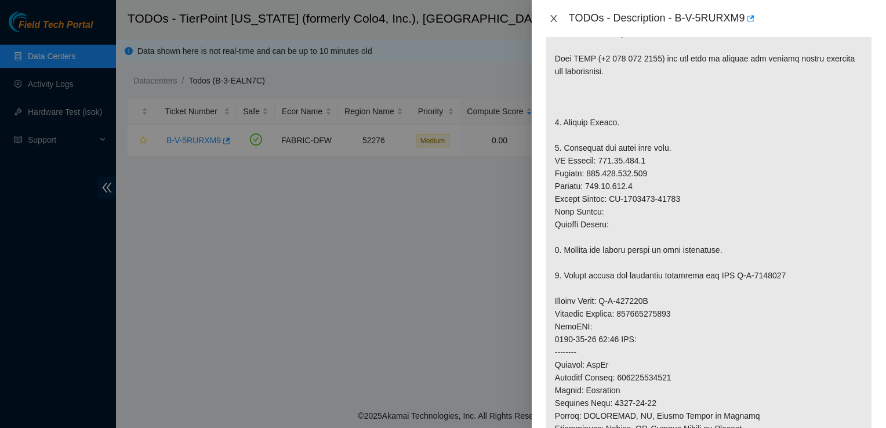
click at [553, 23] on button "Close" at bounding box center [553, 18] width 16 height 11
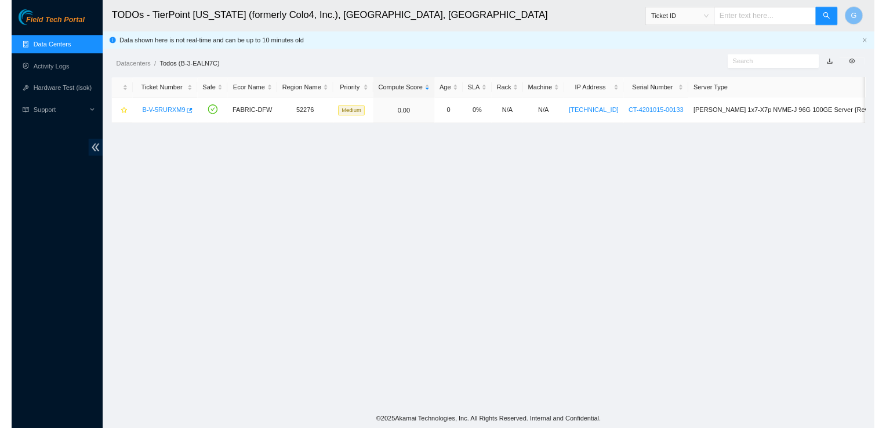
scroll to position [219, 0]
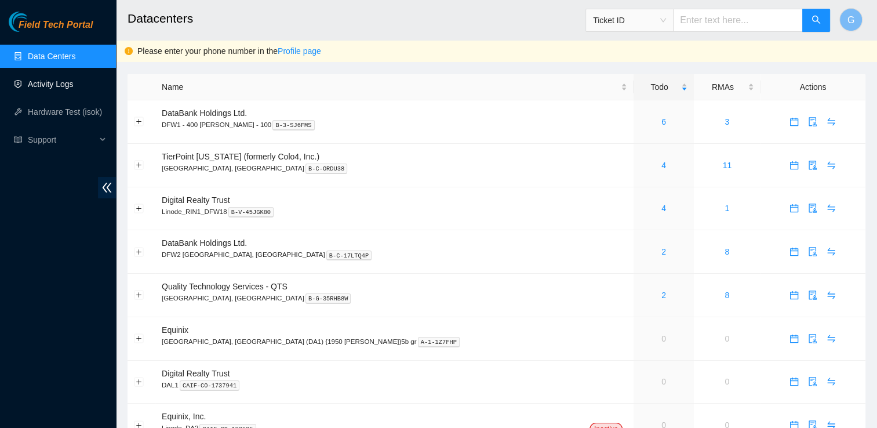
click at [38, 83] on link "Activity Logs" at bounding box center [51, 83] width 46 height 9
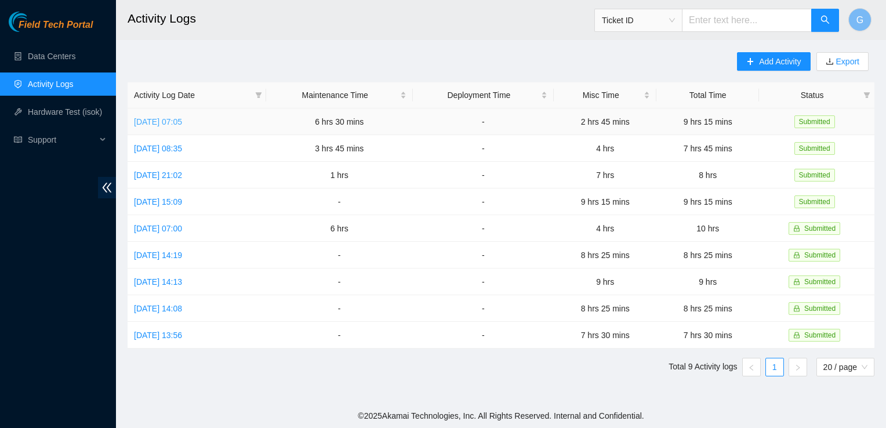
click at [182, 122] on link "[DATE] 07:05" at bounding box center [158, 121] width 48 height 9
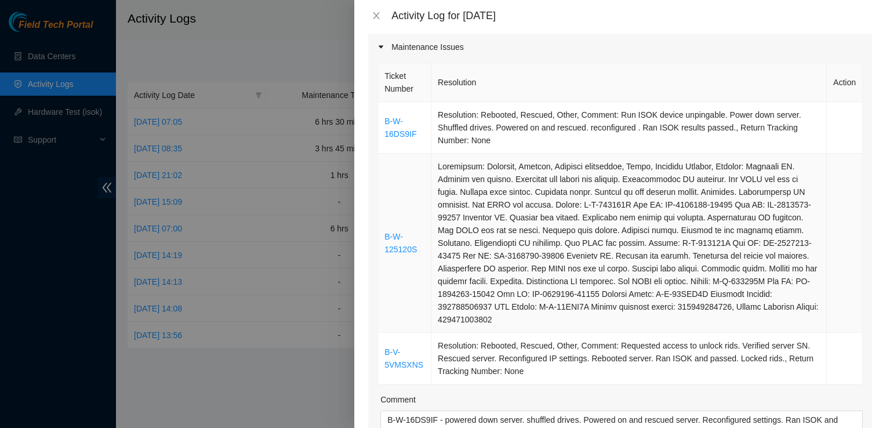
scroll to position [183, 0]
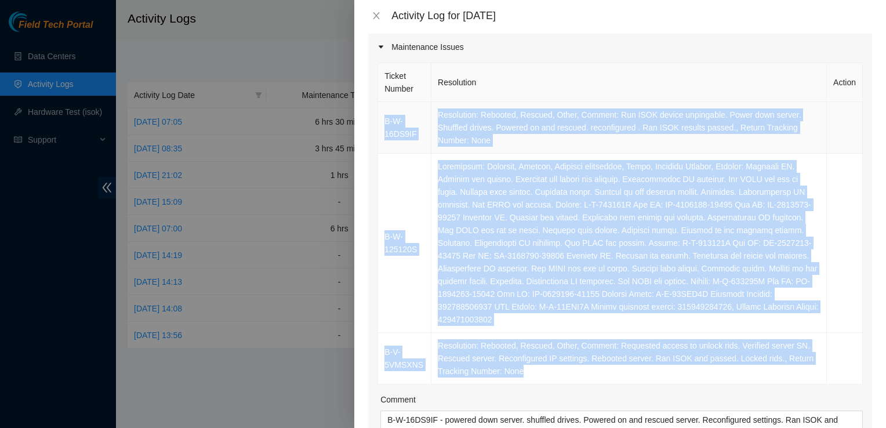
drag, startPoint x: 541, startPoint y: 358, endPoint x: 380, endPoint y: 85, distance: 316.7
click at [380, 102] on tbody "B-W-16DS9IF Resolution: Rebooted, Rescued, Other, Comment: Run ISOK device unpi…" at bounding box center [620, 243] width 484 height 282
copy tbody "B-W-16DS9IF Resolution: Rebooted, Rescued, Other, Comment: Run ISOK device unpi…"
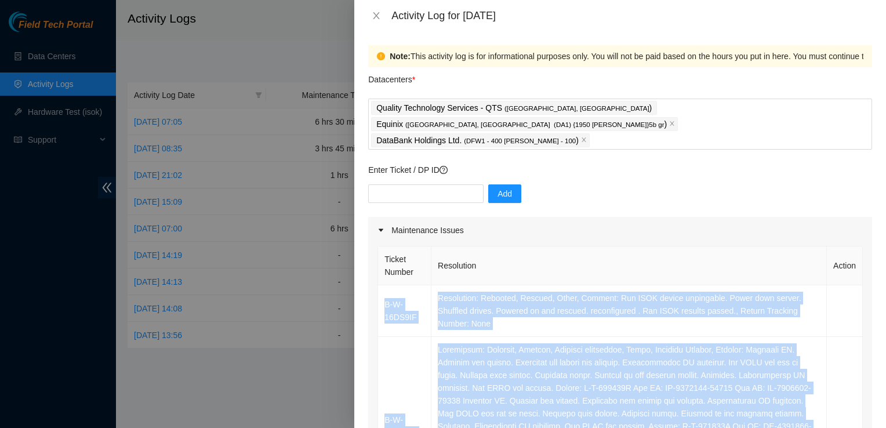
scroll to position [183, 0]
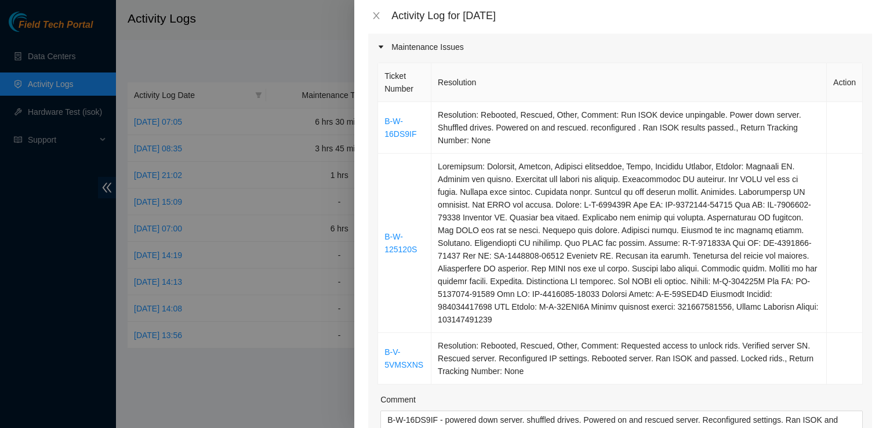
click at [554, 24] on div "Activity Log for 18-09-2025" at bounding box center [619, 15] width 531 height 31
click at [381, 18] on button "Close" at bounding box center [376, 15] width 16 height 11
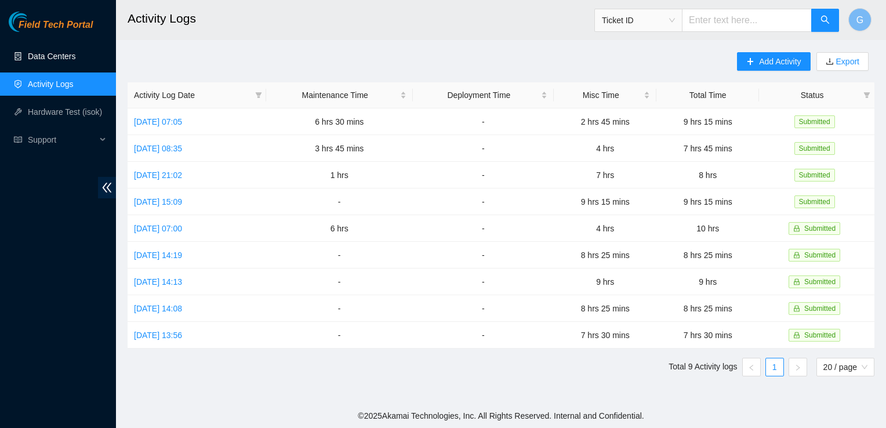
click at [67, 52] on link "Data Centers" at bounding box center [52, 56] width 48 height 9
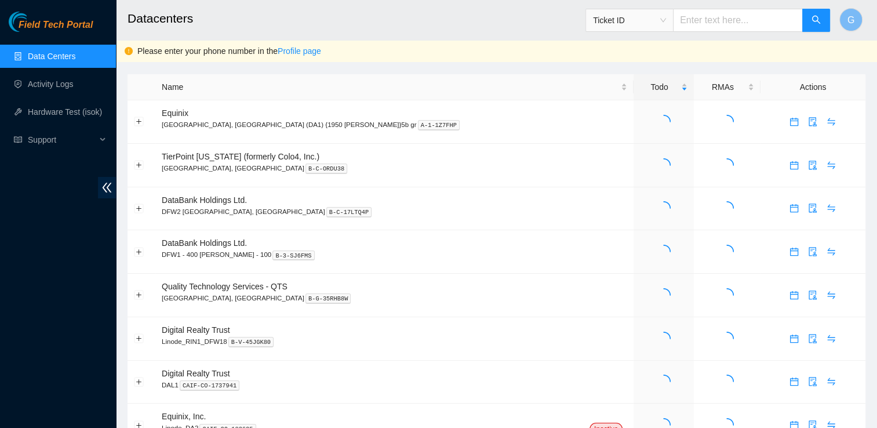
click at [67, 52] on link "Data Centers" at bounding box center [52, 56] width 48 height 9
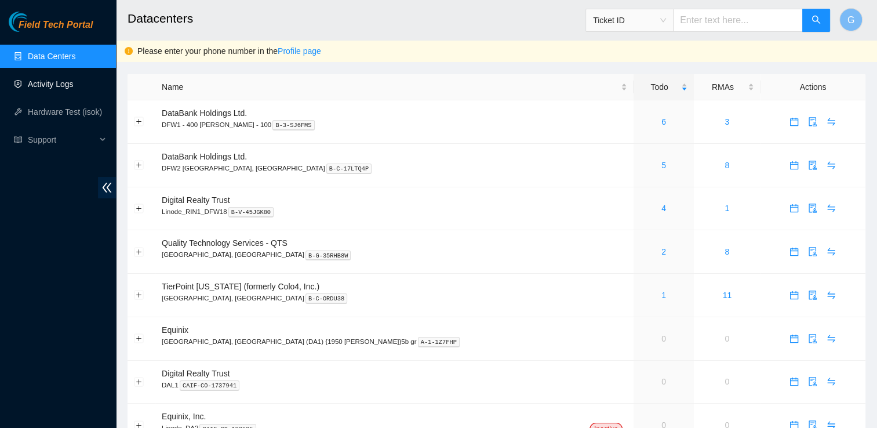
click at [53, 79] on link "Activity Logs" at bounding box center [51, 83] width 46 height 9
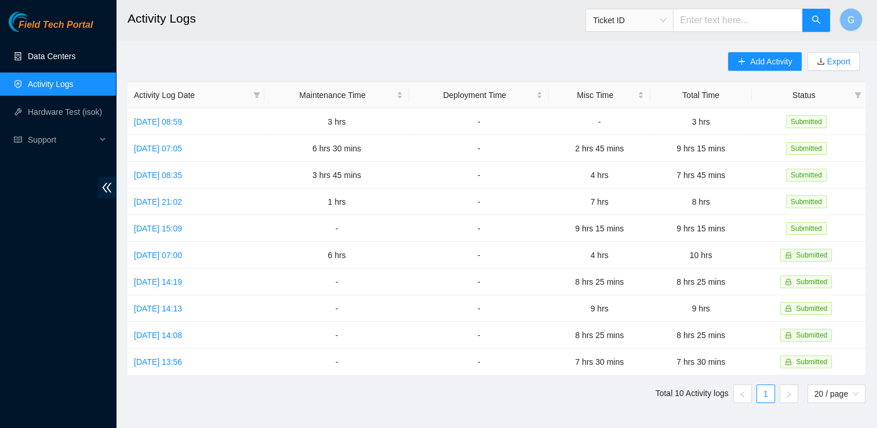
click at [75, 57] on link "Data Centers" at bounding box center [52, 56] width 48 height 9
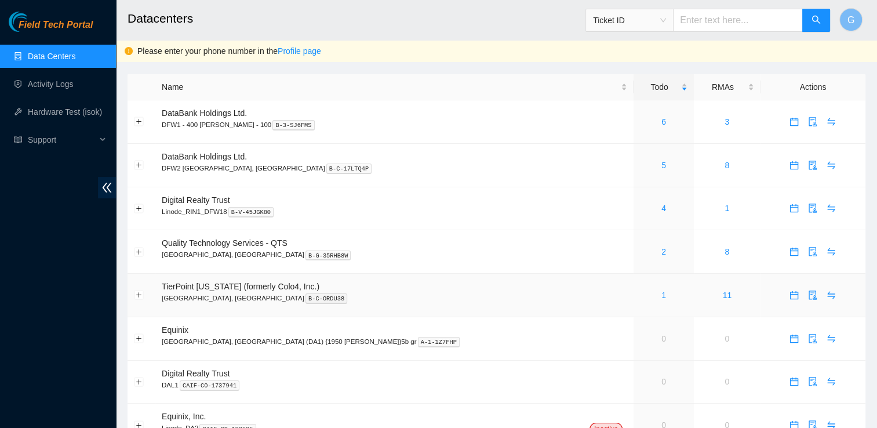
click at [309, 293] on p "Dallas, TX B-C-ORDU38" at bounding box center [394, 298] width 465 height 10
click at [275, 283] on span "TierPoint [US_STATE] (formerly Colo4, Inc.)" at bounding box center [241, 286] width 158 height 9
click at [661, 298] on link "1" at bounding box center [663, 294] width 5 height 9
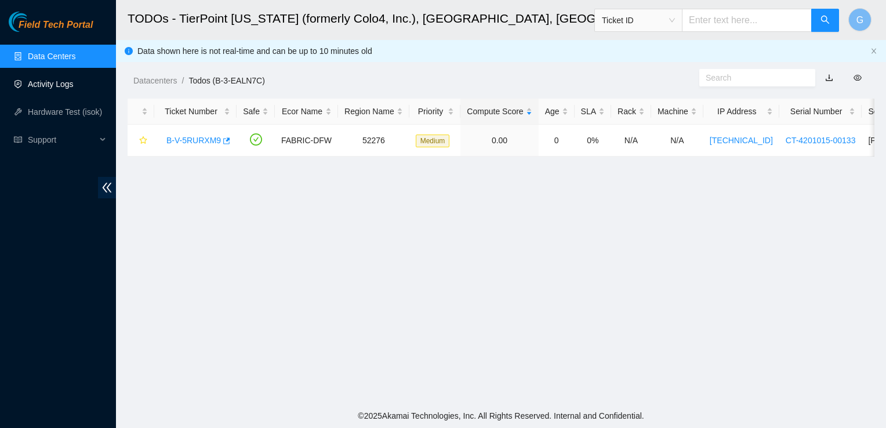
click at [74, 85] on link "Activity Logs" at bounding box center [51, 83] width 46 height 9
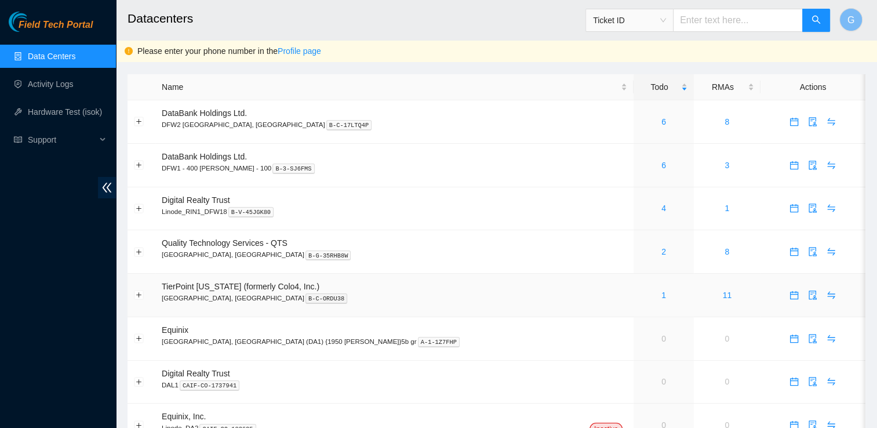
click at [305, 293] on kbd "B-C-ORDU38" at bounding box center [326, 298] width 42 height 10
click at [661, 298] on link "1" at bounding box center [663, 294] width 5 height 9
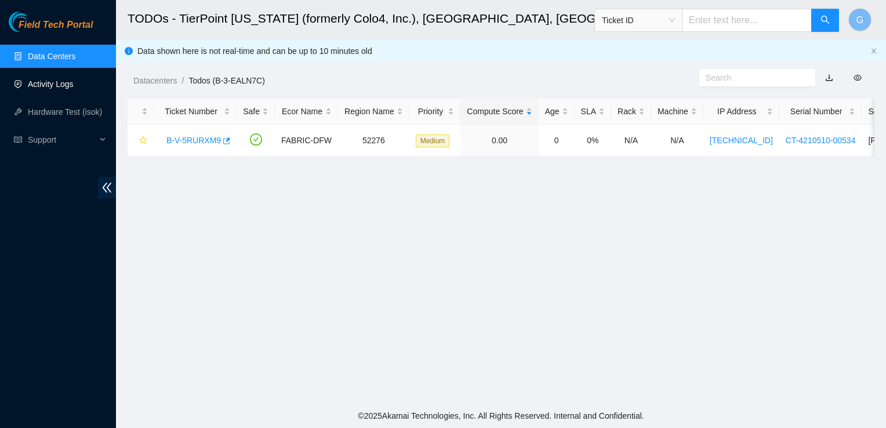
click at [74, 83] on link "Activity Logs" at bounding box center [51, 83] width 46 height 9
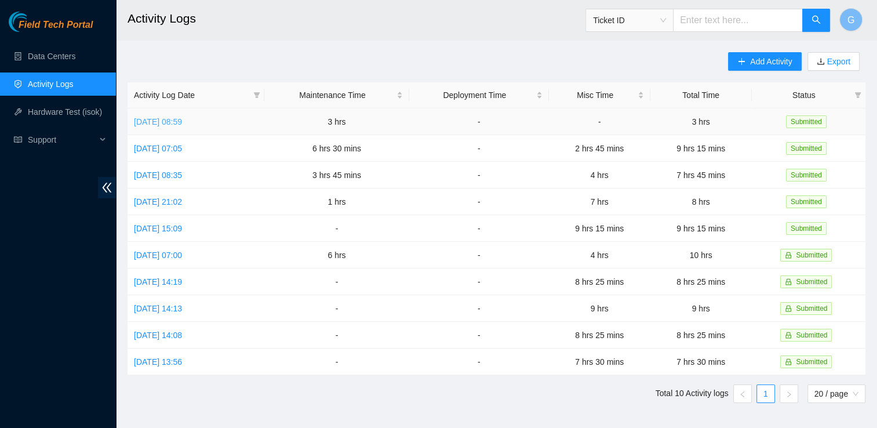
click at [182, 126] on link "[DATE] 08:59" at bounding box center [158, 121] width 48 height 9
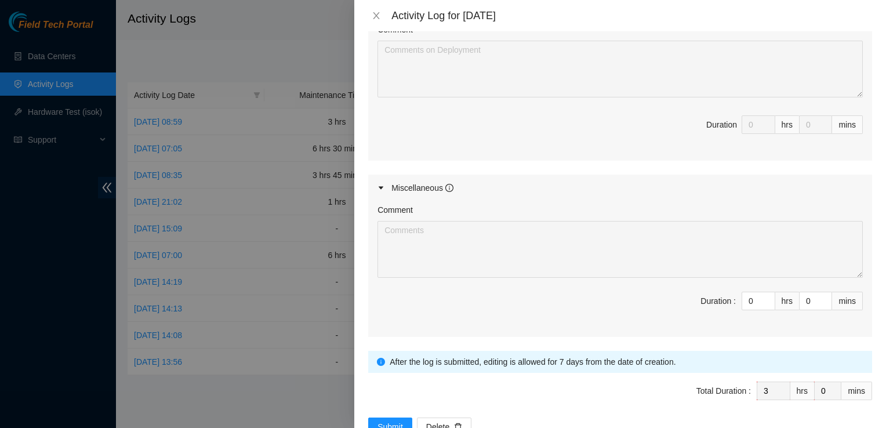
scroll to position [577, 0]
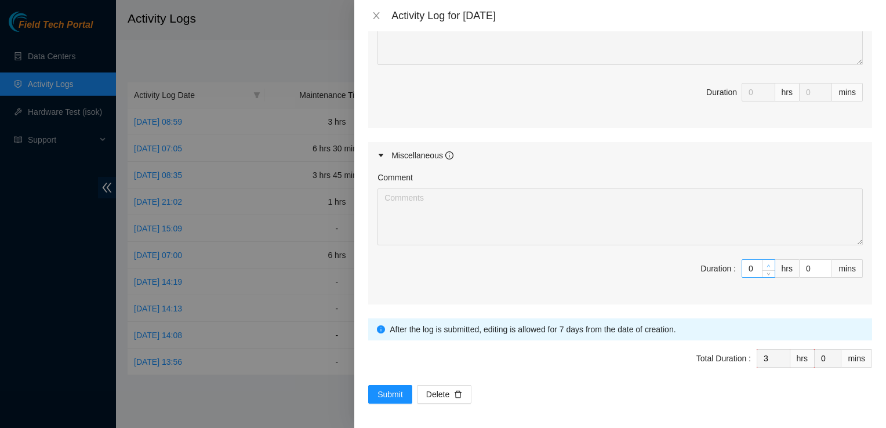
type input "1"
type input "4"
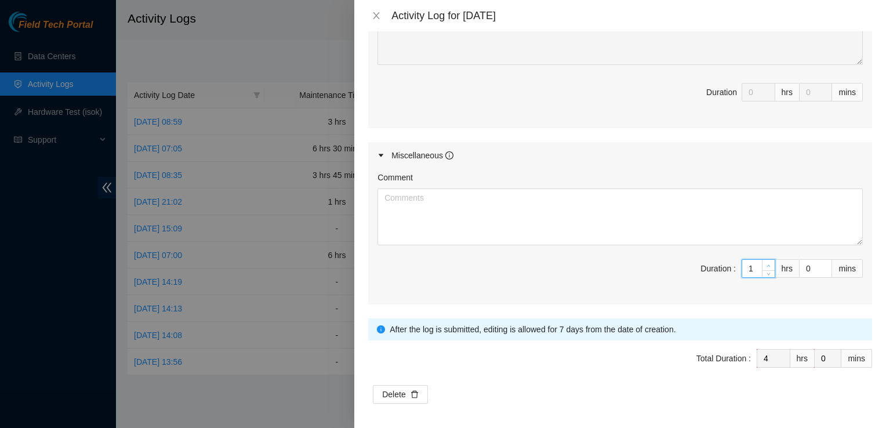
click at [765, 263] on span "up" at bounding box center [768, 265] width 7 height 7
type input "2"
type input "5"
click at [765, 263] on span "up" at bounding box center [768, 265] width 7 height 7
click at [554, 209] on textarea "Comment" at bounding box center [619, 216] width 485 height 57
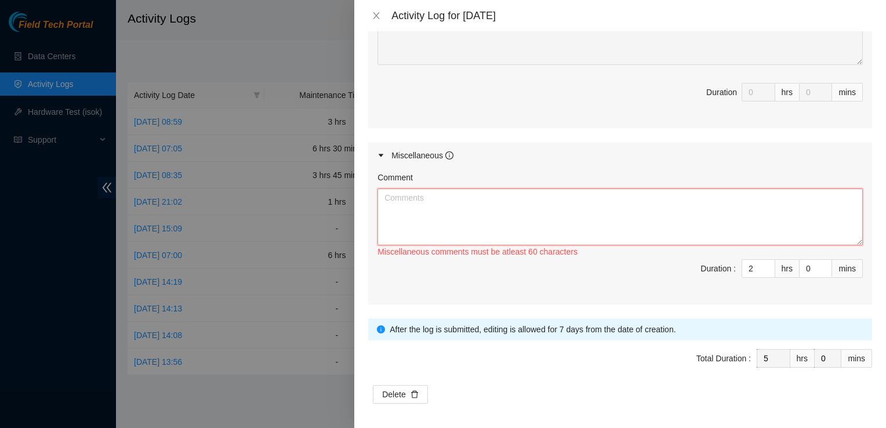
paste textarea "Description - B-V-5RURXM9 Problem Type Hardware Sub Type Other Rack Number N/A …"
type textarea "Description - B-V-5RURXM9 Problem Type Hardware Sub Type Other Rack Number N/A …"
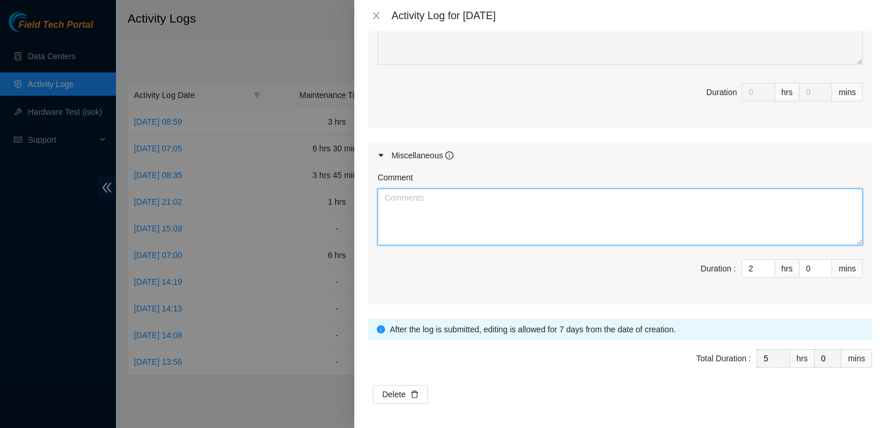
scroll to position [0, 0]
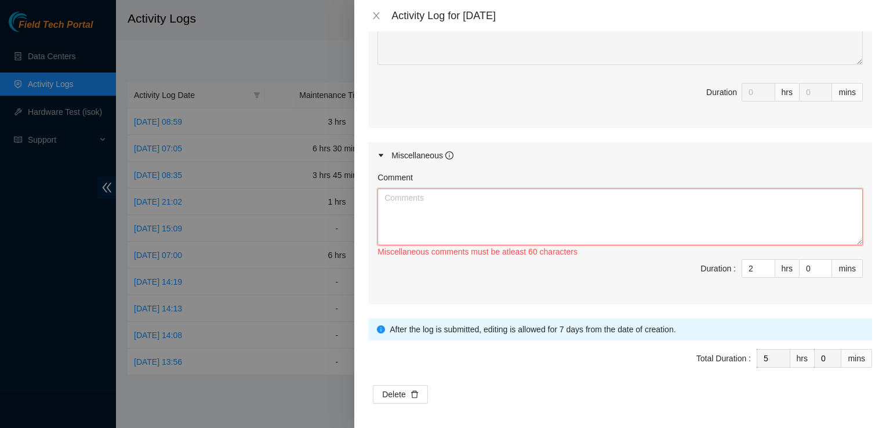
click at [455, 202] on textarea "Comment" at bounding box center [619, 216] width 485 height 57
click at [380, 196] on textarea "HA12 06" at bounding box center [619, 216] width 485 height 57
click at [596, 192] on textarea "Shadowed Austin replacing server in HA12 06" at bounding box center [619, 216] width 485 height 57
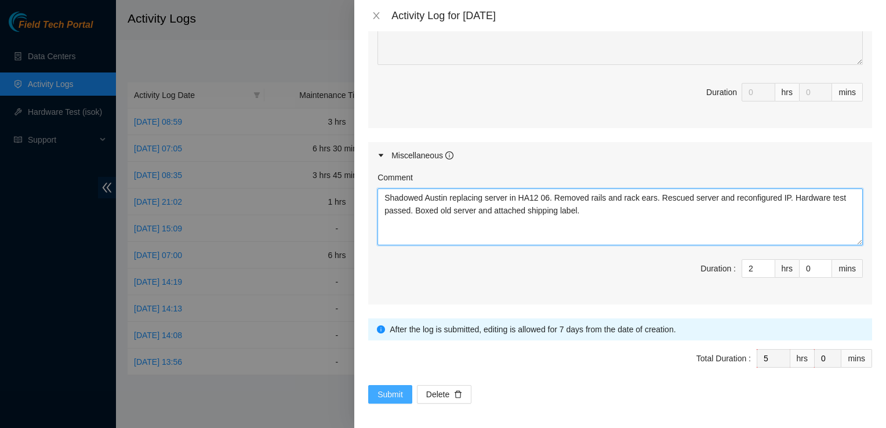
type textarea "Shadowed Austin replacing server in HA12 06. Removed rails and rack ears. Rescu…"
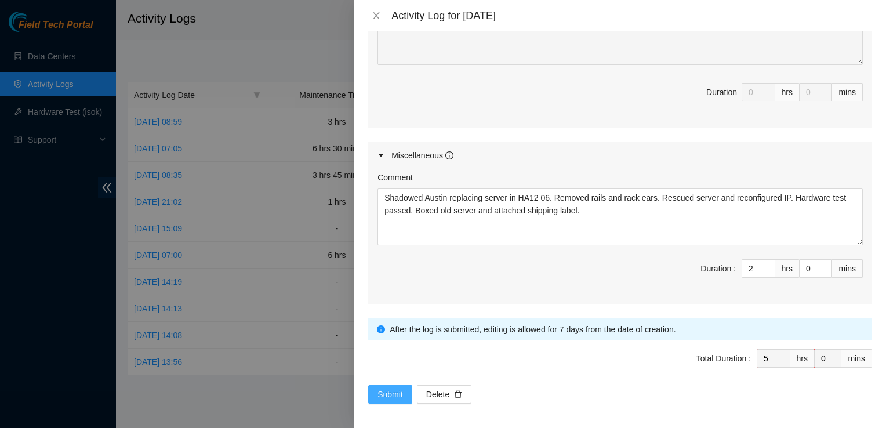
click at [399, 388] on span "Submit" at bounding box center [389, 394] width 25 height 13
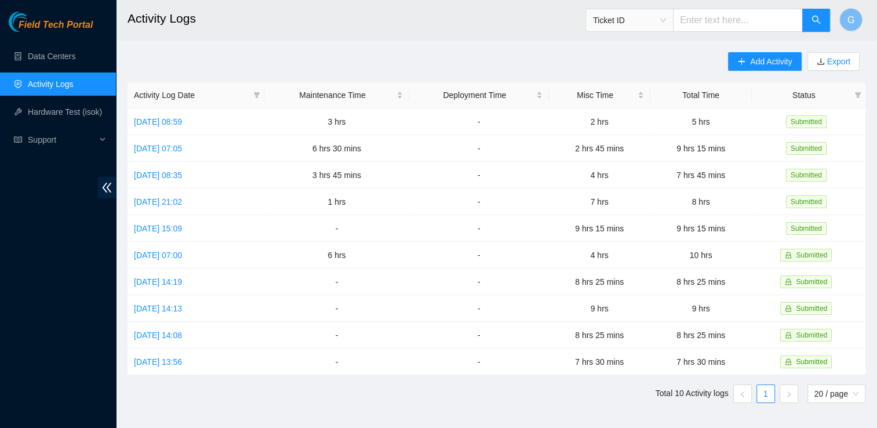
click at [504, 414] on main "Activity Logs Ticket ID G Add Activity Export Activity Log Date Maintenance Tim…" at bounding box center [496, 212] width 761 height 424
